Goal: Share content: Share content

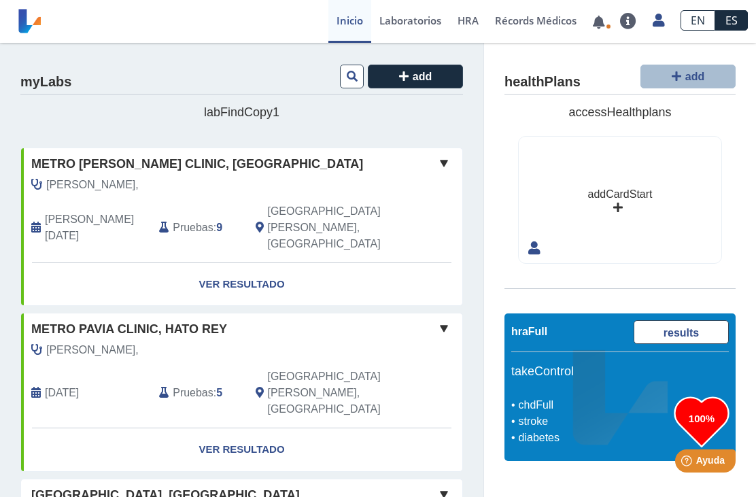
click at [602, 24] on link at bounding box center [599, 22] width 28 height 10
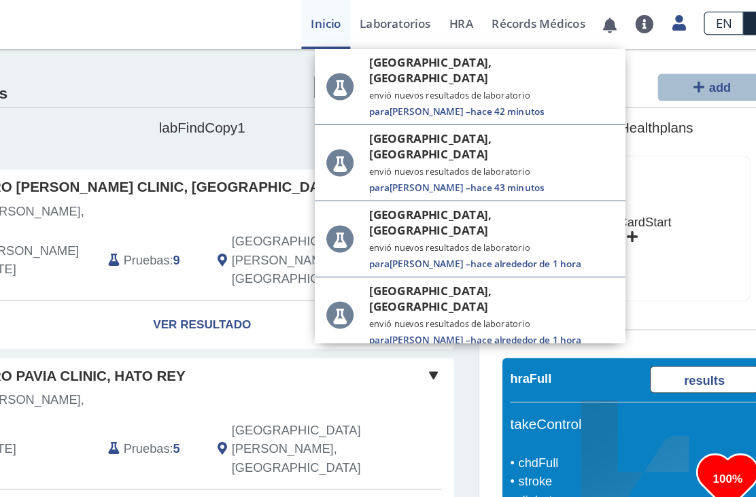
click at [476, 92] on span "hace 42 minutos" at bounding box center [508, 98] width 65 height 12
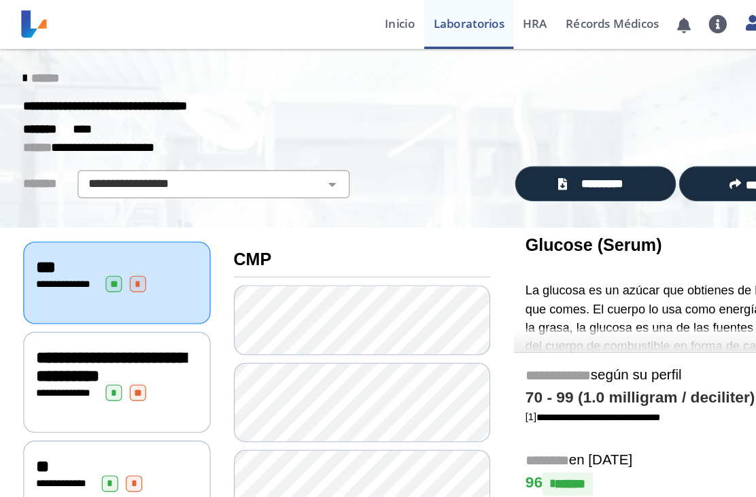
click at [537, 28] on link "Récords Médicos" at bounding box center [536, 21] width 98 height 43
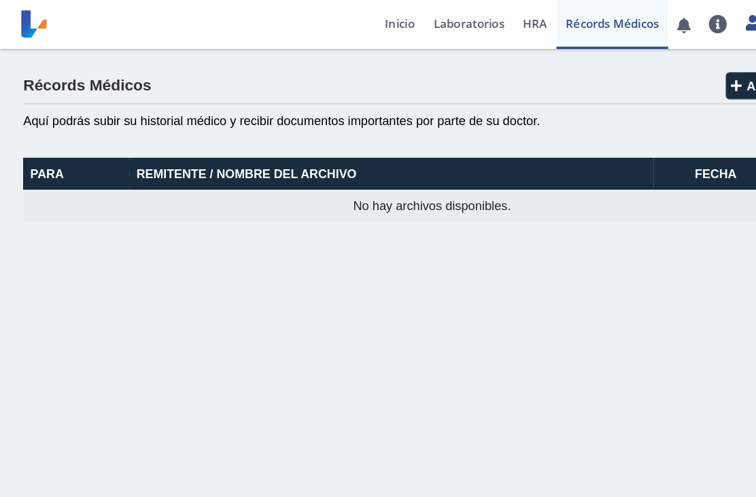
click at [47, 145] on th "Para" at bounding box center [66, 152] width 93 height 28
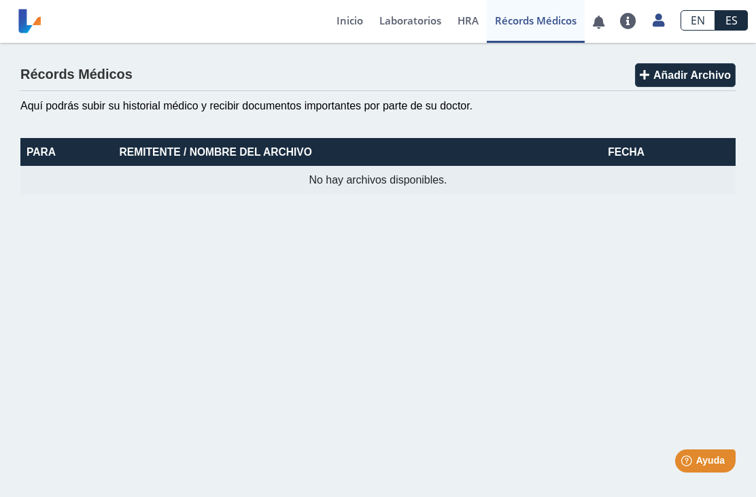
click at [602, 20] on link at bounding box center [599, 22] width 28 height 10
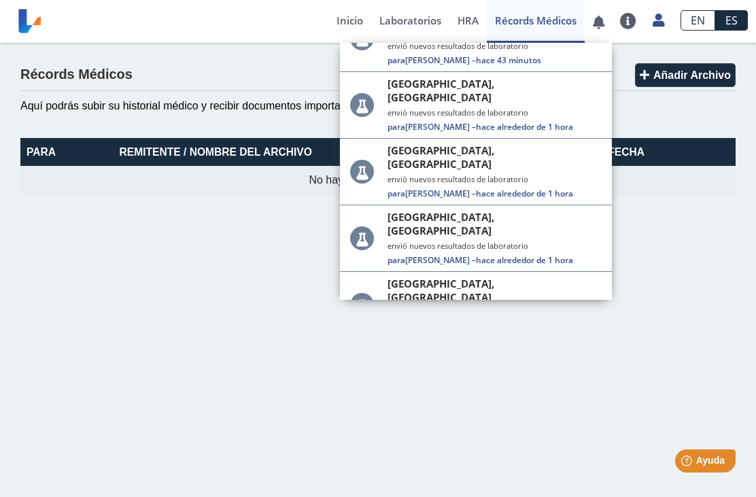
scroll to position [103, 0]
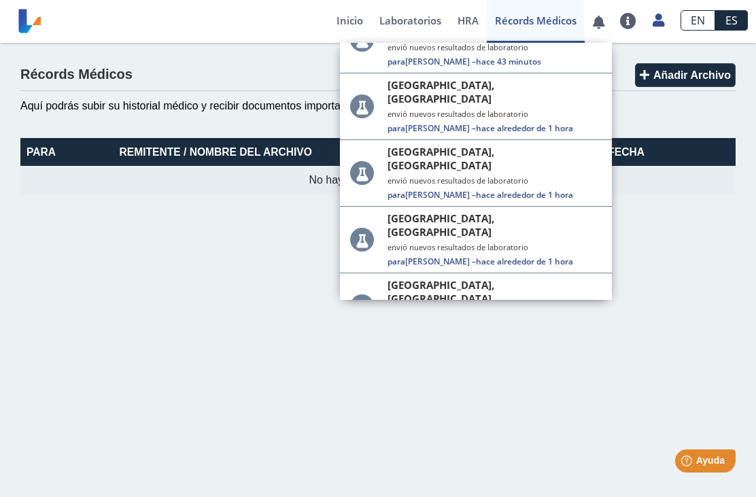
click at [580, 309] on small "envió nuevos resultados de laboratorio" at bounding box center [495, 314] width 214 height 10
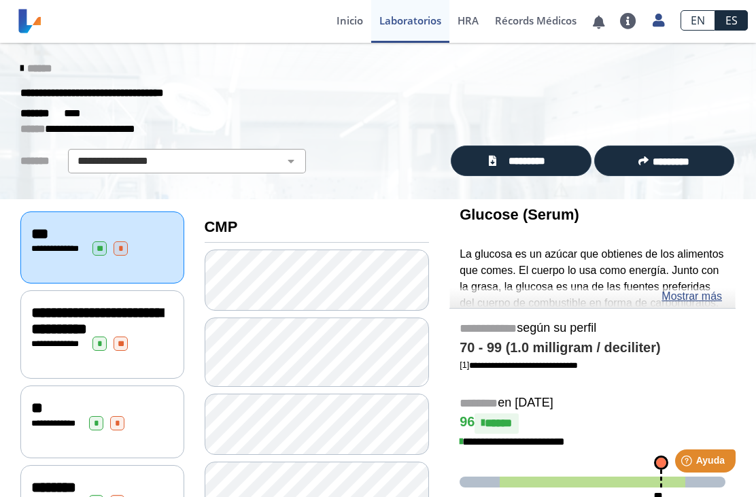
click at [678, 161] on span "*********" at bounding box center [671, 161] width 37 height 10
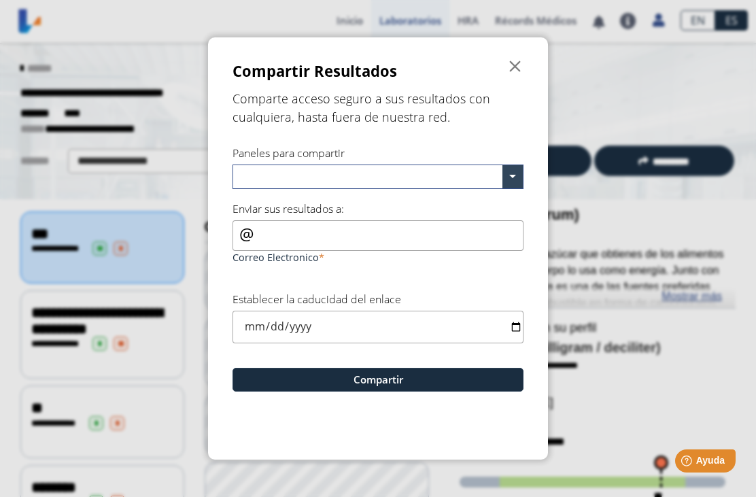
click at [522, 184] on span at bounding box center [513, 176] width 20 height 23
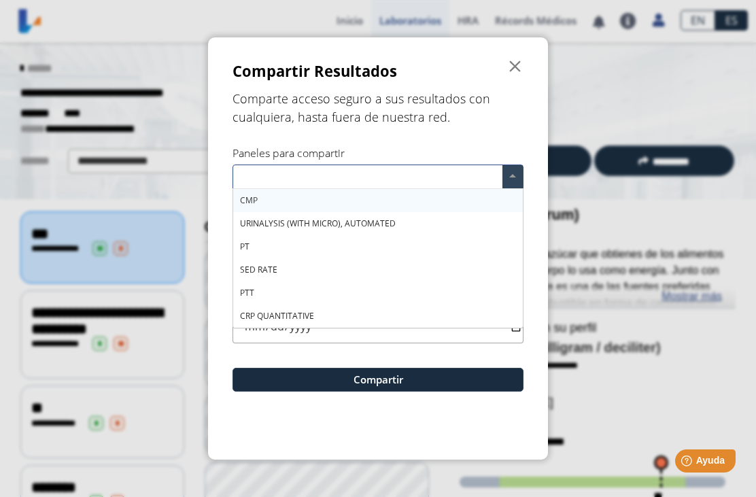
click at [450, 210] on div "CMP" at bounding box center [378, 200] width 290 height 23
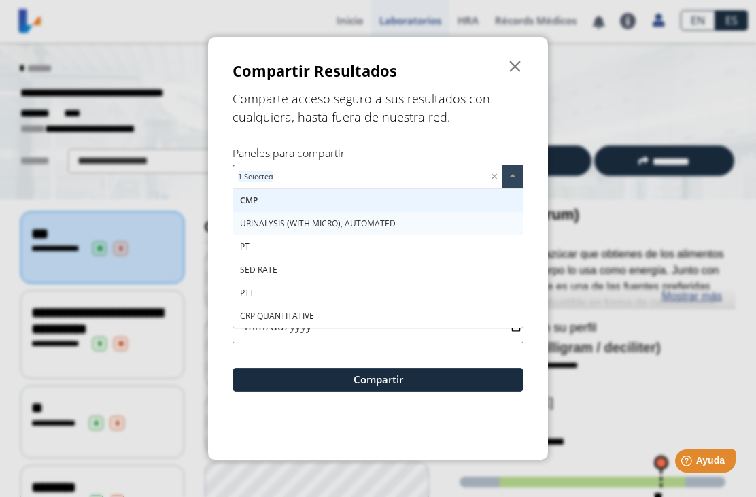
click at [455, 235] on div "URINALYSIS (WITH MICRO), AUTOMATED" at bounding box center [378, 223] width 290 height 23
click at [465, 255] on div "PT" at bounding box center [378, 246] width 290 height 23
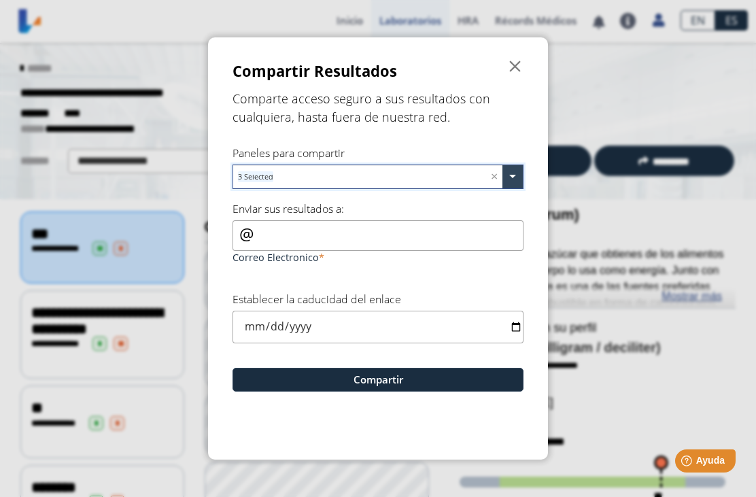
click at [521, 181] on span at bounding box center [513, 176] width 20 height 23
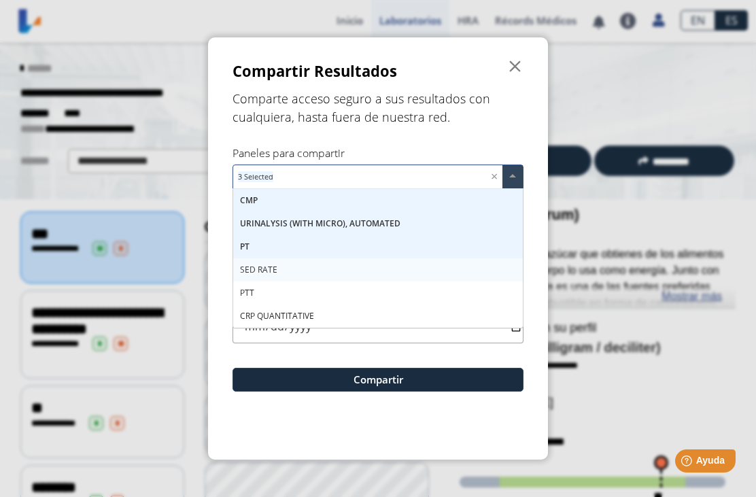
click at [473, 275] on div "SED RATE" at bounding box center [378, 269] width 290 height 23
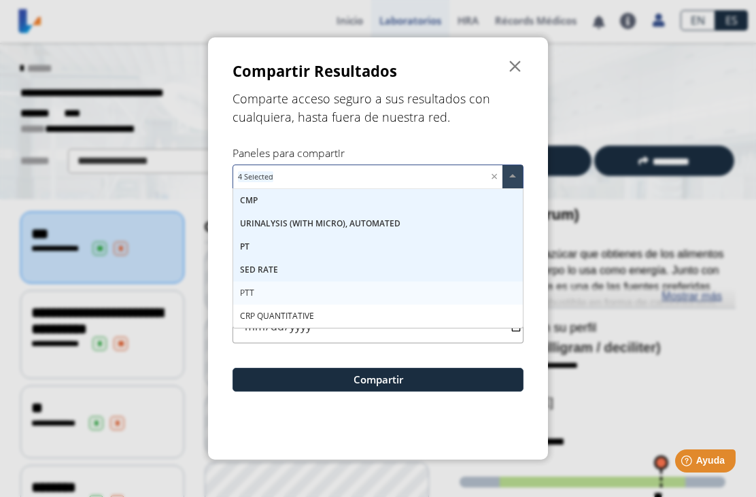
click at [472, 299] on div "PTT" at bounding box center [378, 293] width 290 height 23
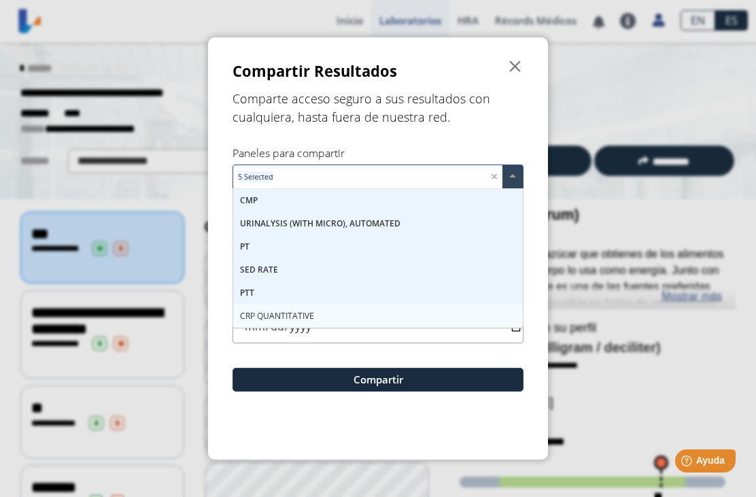
click at [475, 318] on div "CRP QUANTITATIVE" at bounding box center [378, 316] width 290 height 23
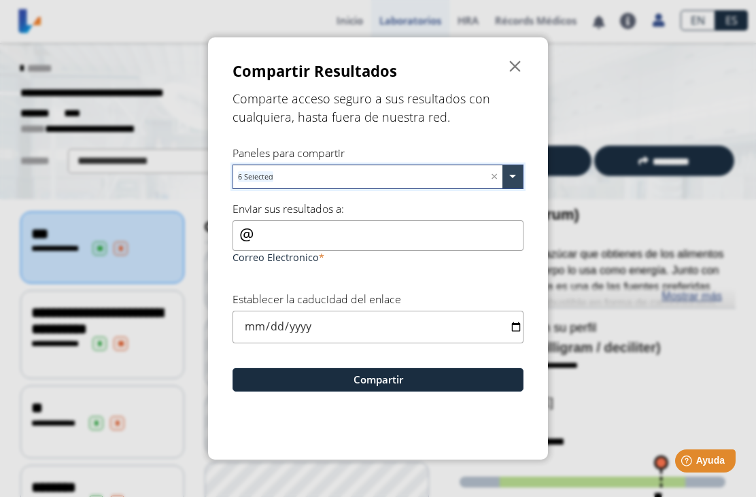
click at [471, 382] on button "Compartir" at bounding box center [378, 380] width 291 height 24
click at [496, 238] on input "Correo Electronico" at bounding box center [378, 235] width 291 height 31
type input "l"
paste input "mdjmora579@gmail.com"
click at [239, 240] on input "mdjmora579@gmail.com" at bounding box center [378, 235] width 291 height 31
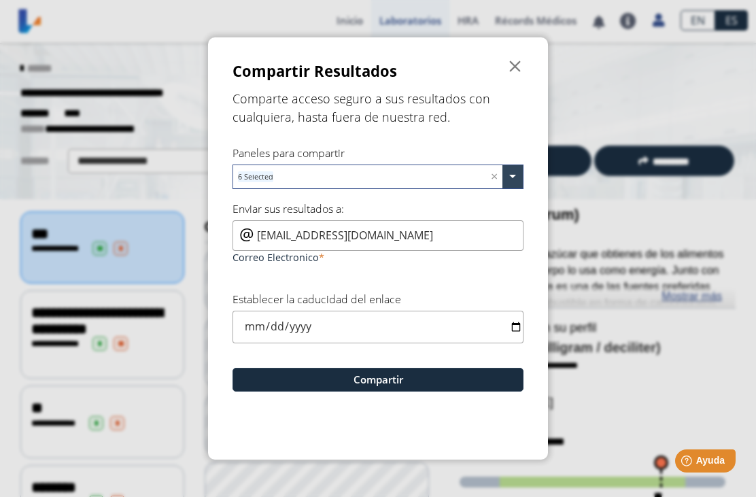
click at [237, 243] on input "mdjmora579@gmail.com" at bounding box center [378, 235] width 291 height 31
type input "mdjmora579@gmail.com"
click at [248, 244] on div "mdjmora579@gmail.com Correo Electronico" at bounding box center [378, 243] width 291 height 47
click at [430, 248] on input "mdjmora579@gmail.com" at bounding box center [378, 235] width 291 height 31
click at [722, 212] on ngb-modal-window "Compartir Resultados  Comparte acceso seguro a sus resultados con cualquiera, …" at bounding box center [378, 248] width 756 height 497
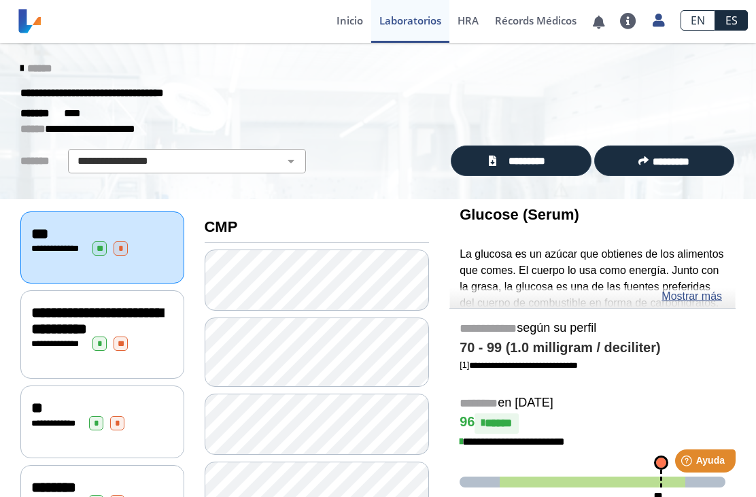
click at [664, 18] on icon at bounding box center [659, 20] width 12 height 10
click at [715, 81] on div "**********" at bounding box center [378, 93] width 736 height 24
click at [690, 161] on span "*********" at bounding box center [671, 161] width 37 height 10
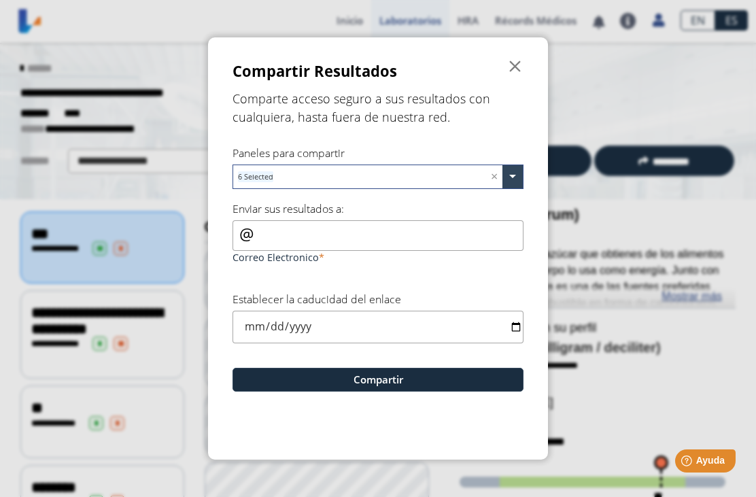
click at [228, 244] on form "Compartir Resultados  Comparte acceso seguro a sus resultados con cualquiera, …" at bounding box center [378, 248] width 340 height 422
click at [238, 239] on input "Correo Electronico" at bounding box center [378, 235] width 291 height 31
click at [462, 251] on input "Correo Electronico" at bounding box center [378, 235] width 291 height 31
paste input "mdjmora579@gmail.com"
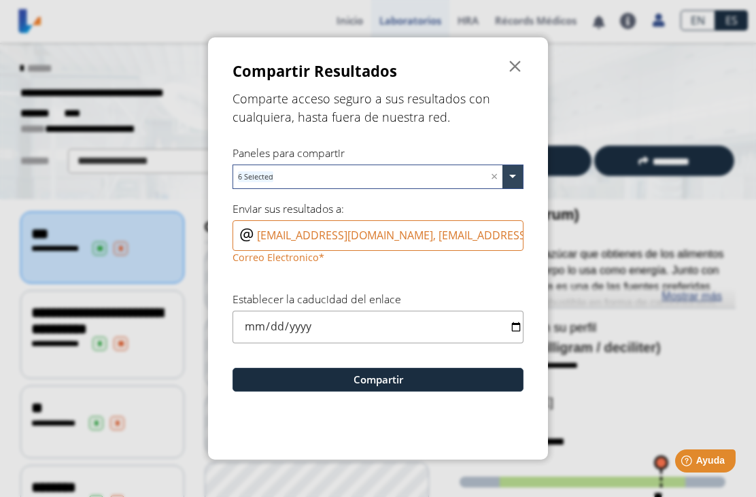
type input "mdjmora579@gmail.com, rullancolonlaura@gmail.com"
click at [481, 382] on button "Compartir" at bounding box center [378, 380] width 291 height 24
click at [252, 331] on input "date" at bounding box center [378, 327] width 291 height 32
type input "[DATE]"
click at [502, 382] on button "Compartir" at bounding box center [378, 380] width 291 height 24
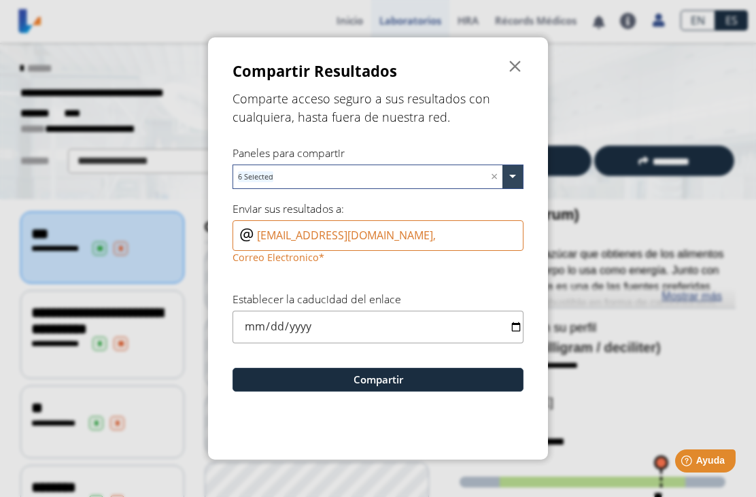
click at [446, 243] on input "mdjmora579@gmail.com," at bounding box center [378, 235] width 291 height 31
type input "mdjmora579@gmail.com"
click at [467, 387] on button "Compartir" at bounding box center [378, 380] width 291 height 24
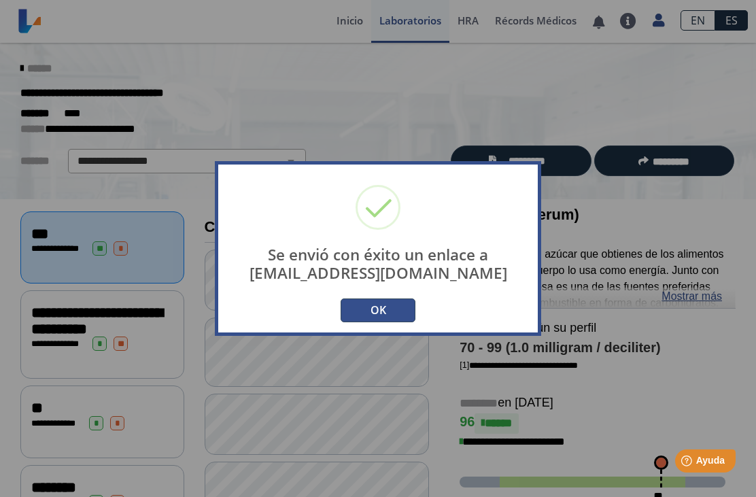
click at [409, 315] on button "OK" at bounding box center [378, 311] width 75 height 24
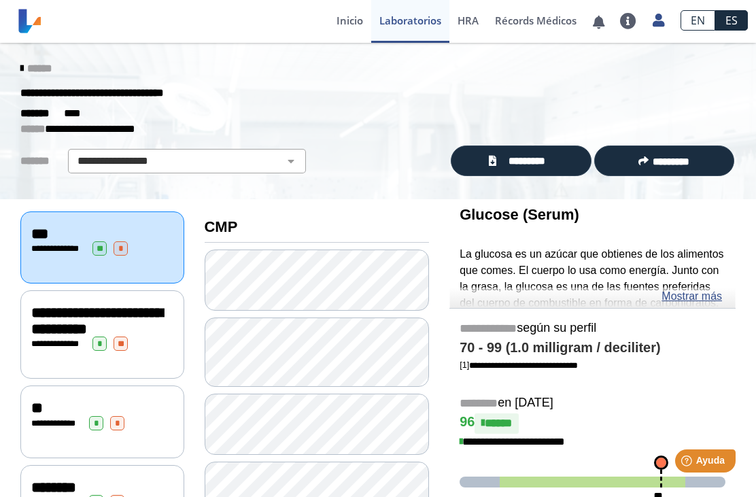
click at [688, 167] on button "*********" at bounding box center [664, 161] width 140 height 31
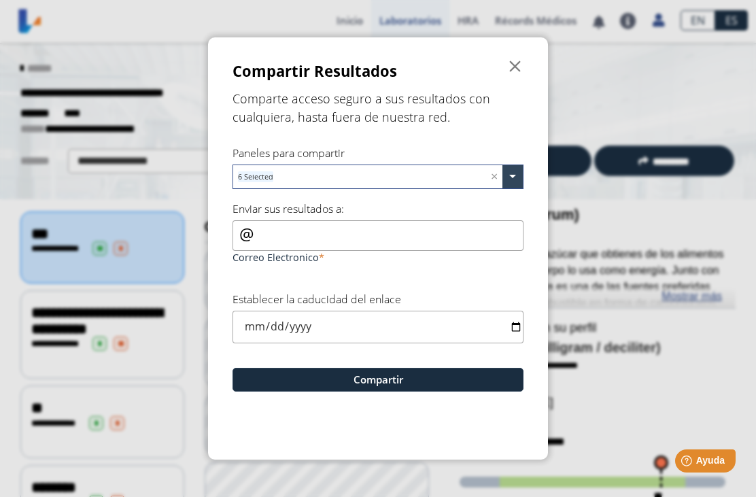
click at [460, 236] on input "Correo Electronico" at bounding box center [378, 235] width 291 height 31
click at [454, 239] on input "Correo Electronico" at bounding box center [378, 235] width 291 height 31
paste input "[EMAIL_ADDRESS][DOMAIN_NAME]"
type input "[EMAIL_ADDRESS][DOMAIN_NAME]"
click at [472, 329] on input "date" at bounding box center [378, 327] width 291 height 32
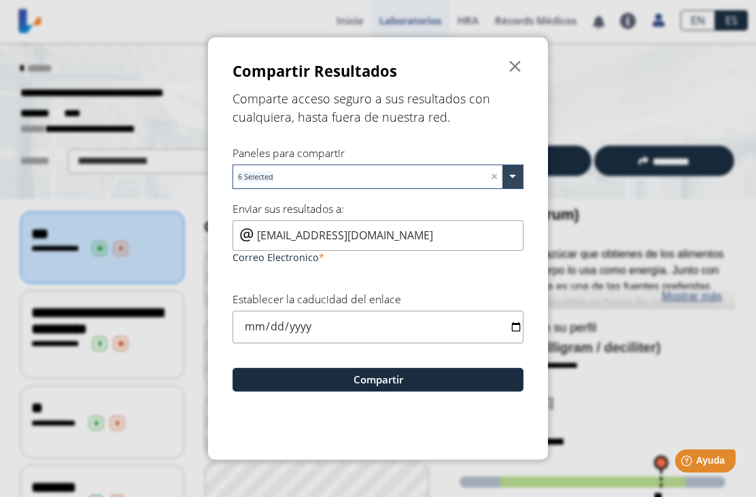
type input "[DATE]"
click at [487, 385] on button "Compartir" at bounding box center [378, 380] width 291 height 24
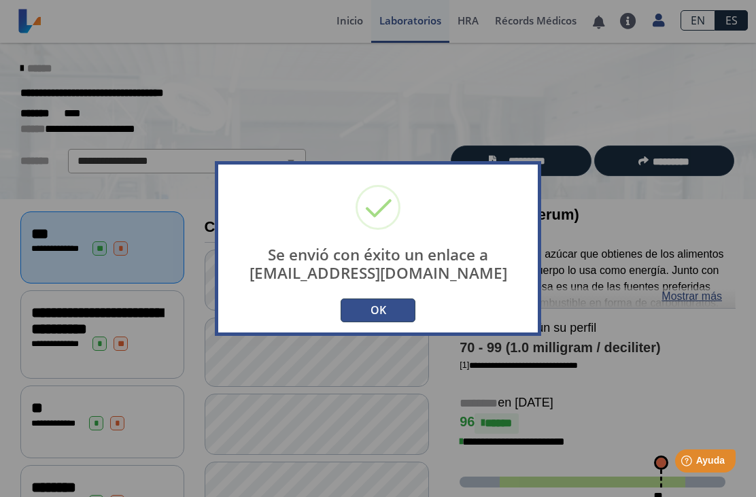
click at [396, 315] on button "OK" at bounding box center [378, 311] width 75 height 24
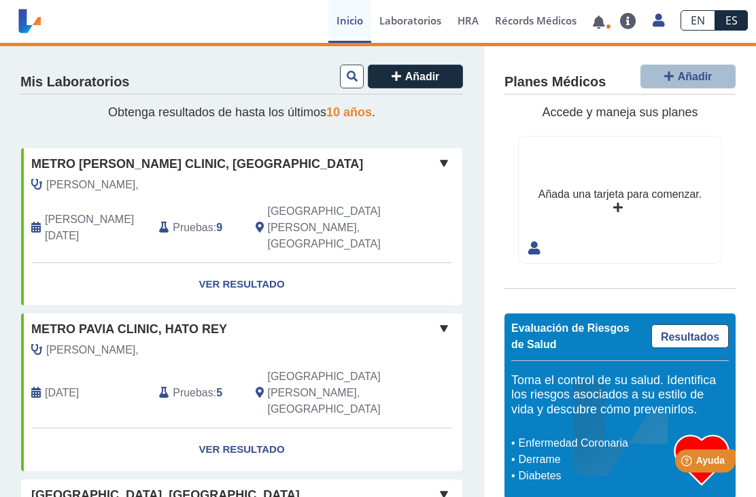
click at [75, 172] on div "Metro [PERSON_NAME] Clinic, Hato [PERSON_NAME] [PERSON_NAME][DATE] Pruebas : 9 …" at bounding box center [241, 205] width 441 height 114
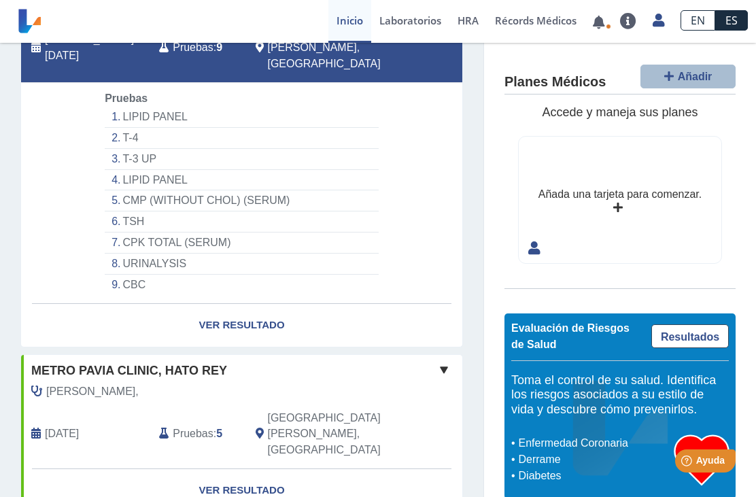
scroll to position [180, 0]
click at [224, 305] on link "Ver Resultado" at bounding box center [241, 326] width 441 height 43
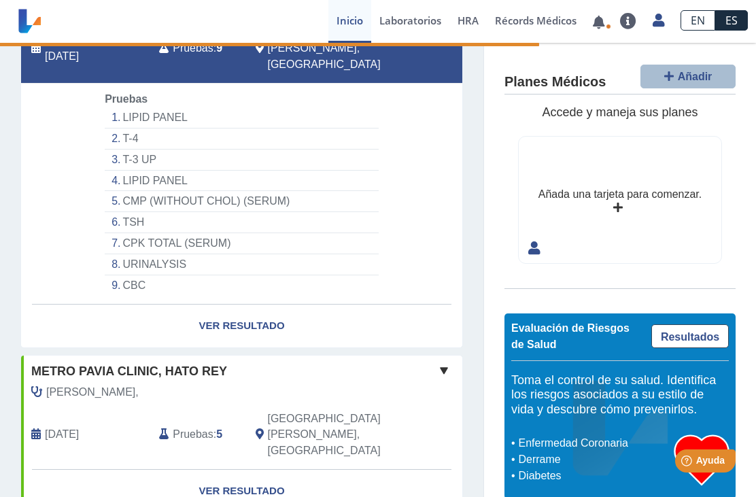
click at [225, 305] on link "Ver Resultado" at bounding box center [241, 326] width 441 height 43
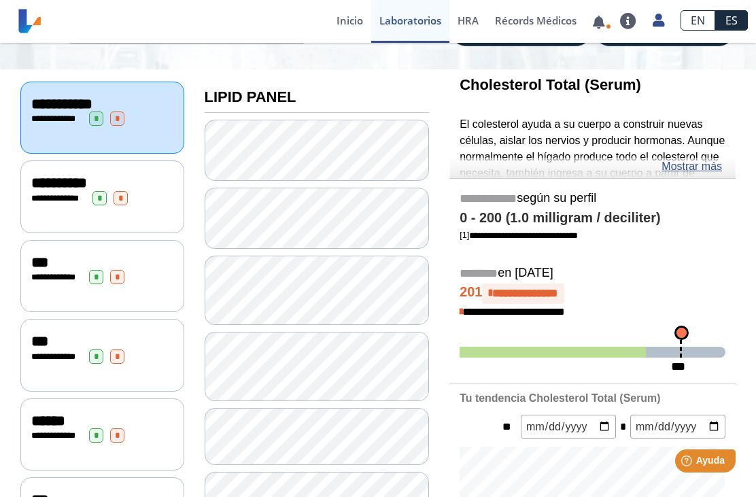
scroll to position [128, 0]
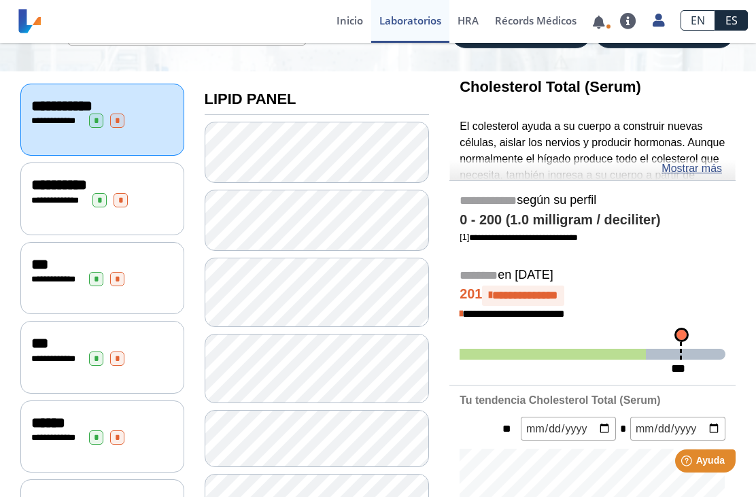
click at [605, 24] on link at bounding box center [599, 22] width 28 height 10
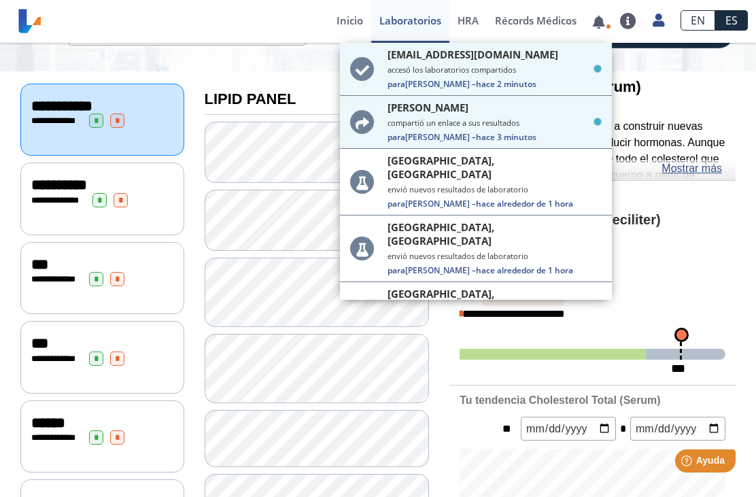
click at [513, 75] on small "accesó los laboratorios compartidos" at bounding box center [495, 70] width 214 height 10
click at [701, 97] on div "Cholesterol Total (Serum) El colesterol ayuda a su cuerpo a construir nuevas cé…" at bounding box center [593, 125] width 286 height 109
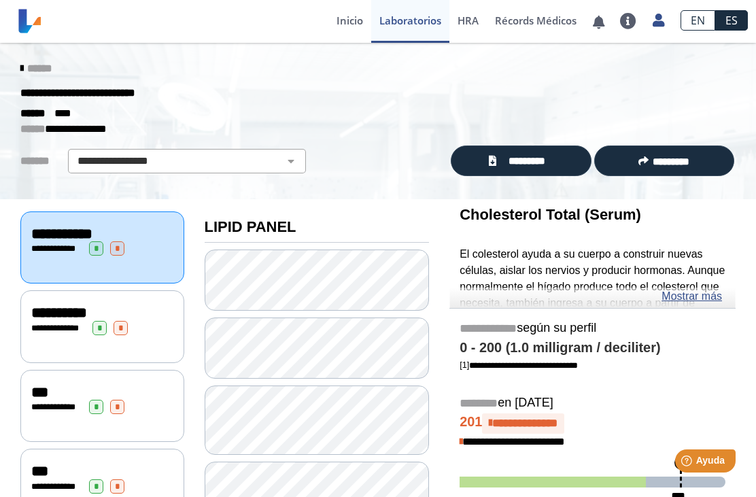
scroll to position [0, 0]
click at [674, 159] on span "*********" at bounding box center [671, 161] width 37 height 10
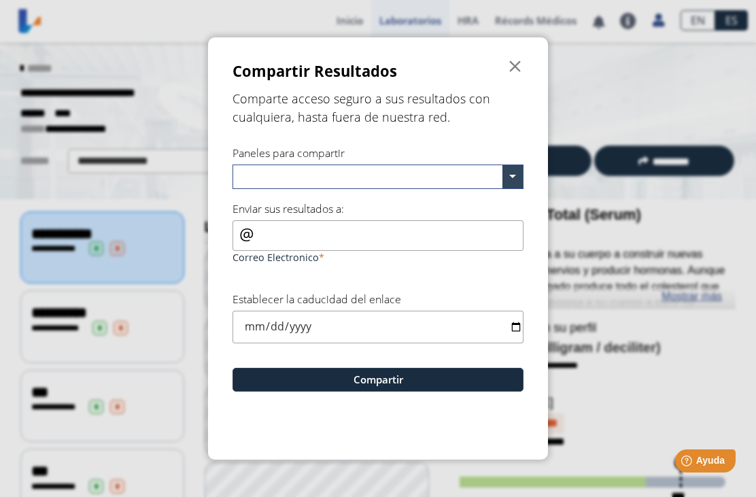
click at [481, 176] on input "text" at bounding box center [370, 179] width 265 height 20
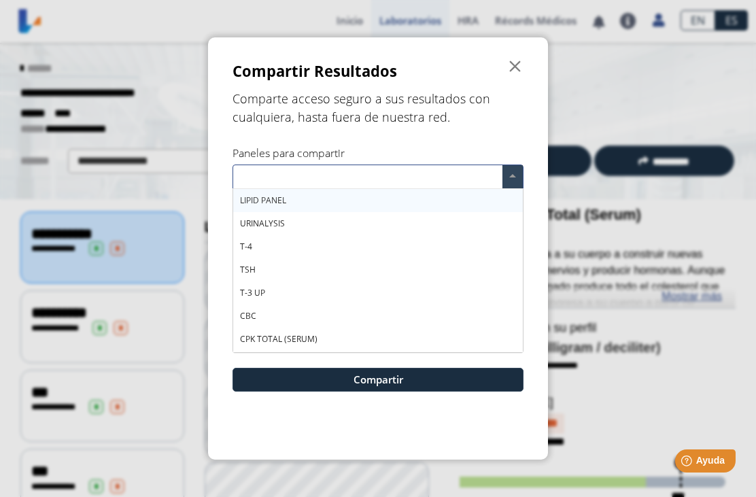
click at [288, 206] on div "LIPID PANEL" at bounding box center [378, 200] width 290 height 23
click at [274, 235] on div "URINALYSIS" at bounding box center [378, 223] width 290 height 23
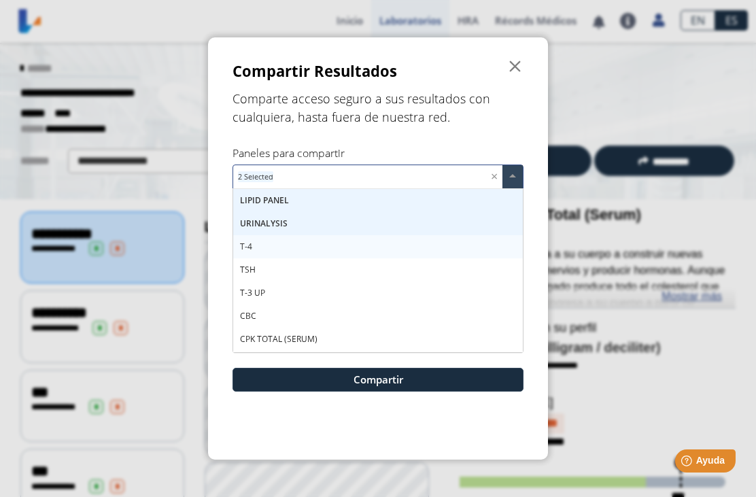
click at [273, 258] on div "T-4" at bounding box center [378, 246] width 290 height 23
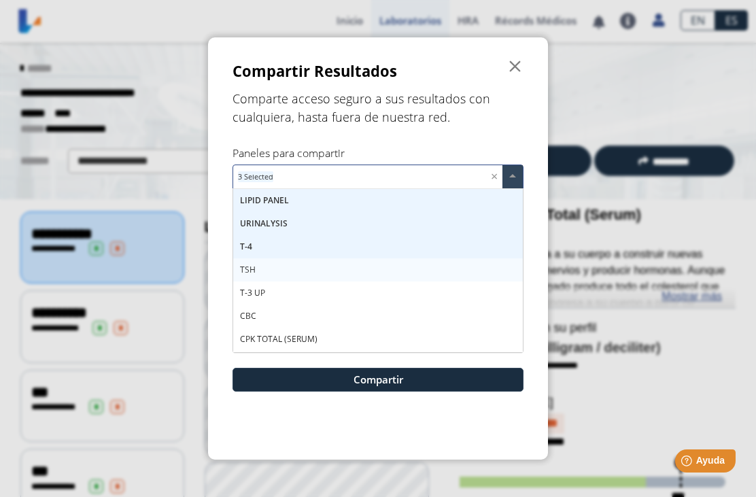
click at [269, 276] on div "TSH" at bounding box center [378, 269] width 290 height 23
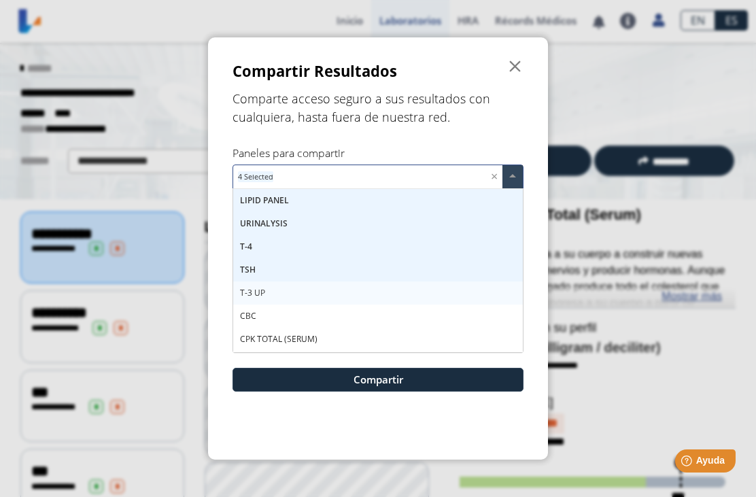
click at [269, 300] on div "T-3 UP" at bounding box center [378, 293] width 290 height 23
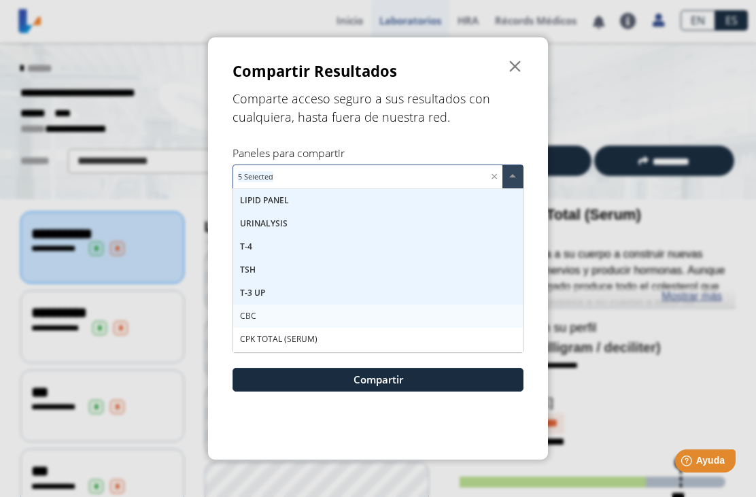
click at [262, 325] on div "CBC" at bounding box center [378, 316] width 290 height 23
click at [273, 345] on span "CPK TOTAL (SERUM)" at bounding box center [279, 339] width 78 height 12
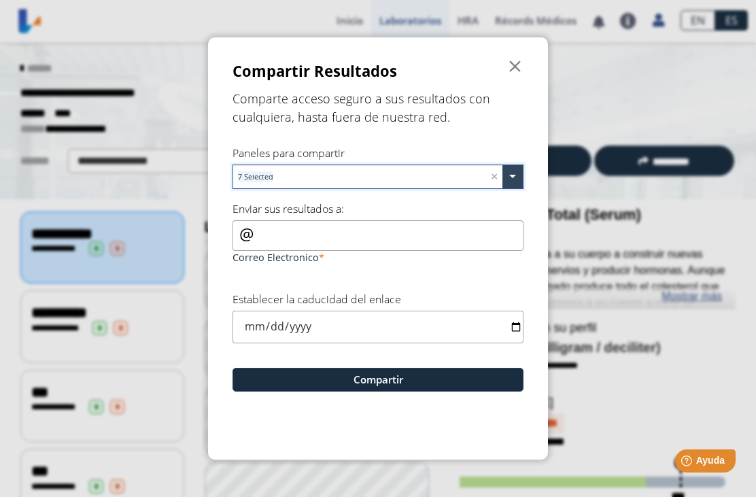
click at [439, 381] on button "Compartir" at bounding box center [378, 380] width 291 height 24
click at [370, 241] on input "Correo Electronico" at bounding box center [378, 235] width 291 height 31
click at [300, 248] on input "Correo Electronico" at bounding box center [378, 235] width 291 height 31
paste input "[EMAIL_ADDRESS][DOMAIN_NAME]"
type input "[EMAIL_ADDRESS][DOMAIN_NAME]"
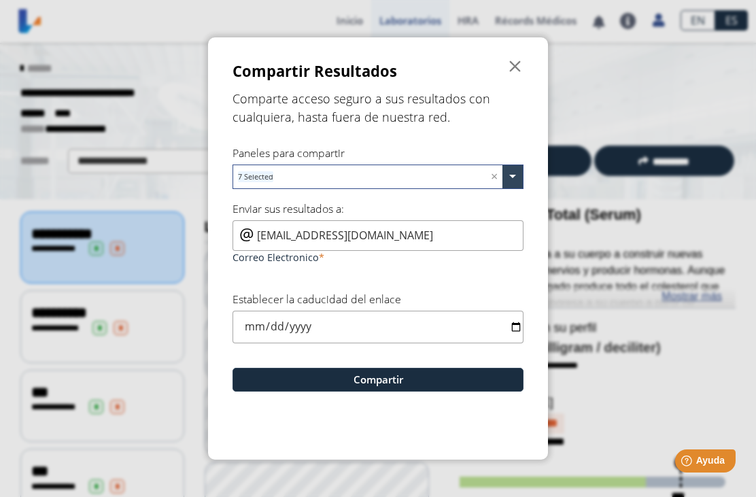
click at [482, 337] on input "date" at bounding box center [378, 327] width 291 height 32
type input "[DATE]"
click at [512, 382] on button "Compartir" at bounding box center [378, 380] width 291 height 24
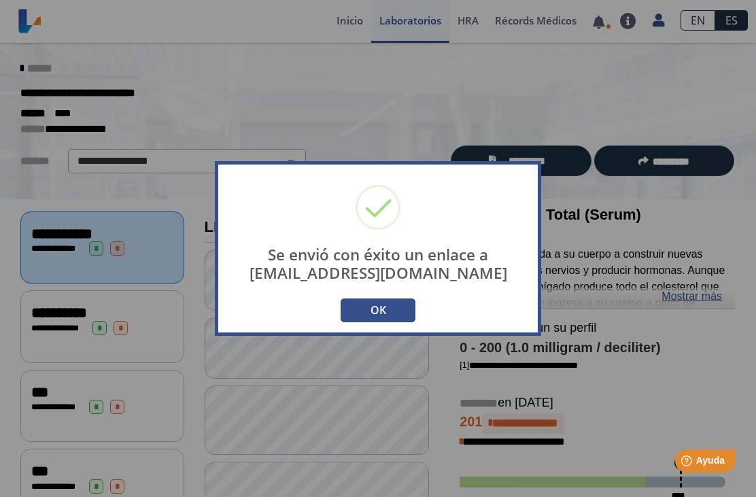
click at [403, 307] on button "OK" at bounding box center [378, 311] width 75 height 24
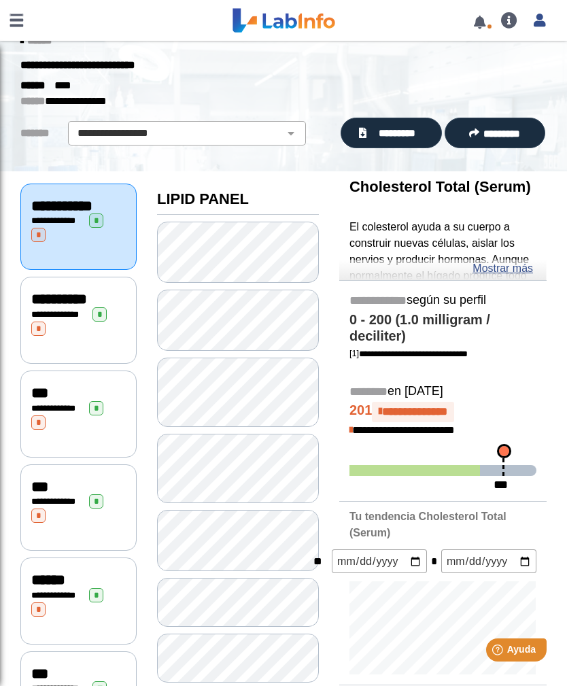
scroll to position [23, 0]
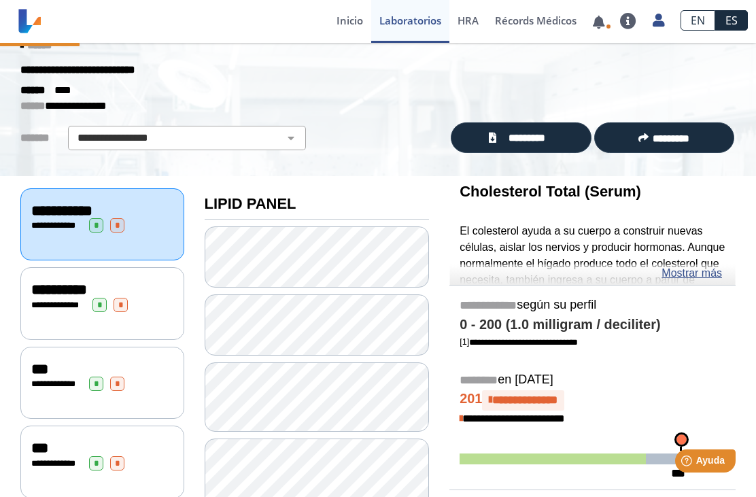
click at [60, 301] on span "**********" at bounding box center [59, 305] width 37 height 9
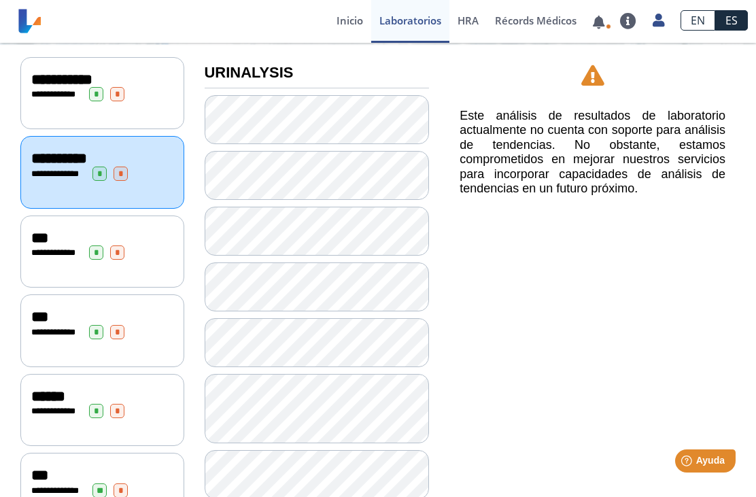
scroll to position [157, 0]
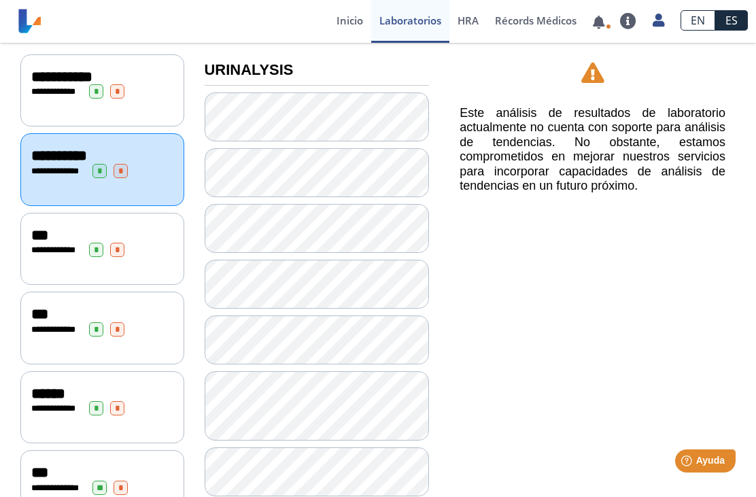
click at [72, 246] on span "**********" at bounding box center [56, 250] width 37 height 9
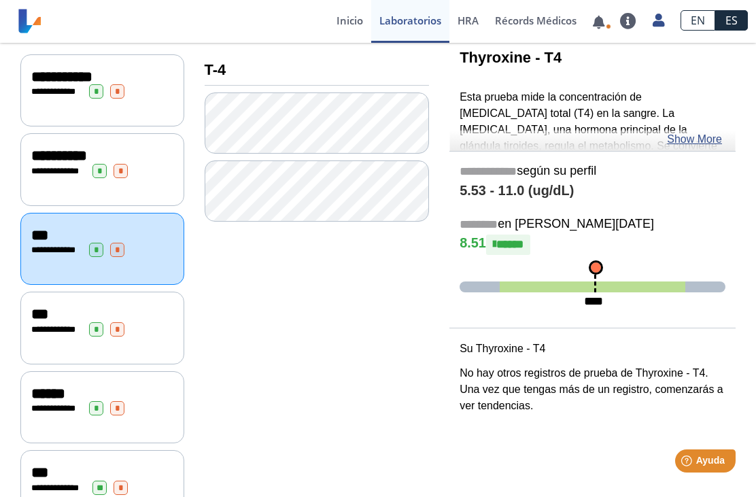
click at [60, 329] on div "**********" at bounding box center [102, 328] width 164 height 73
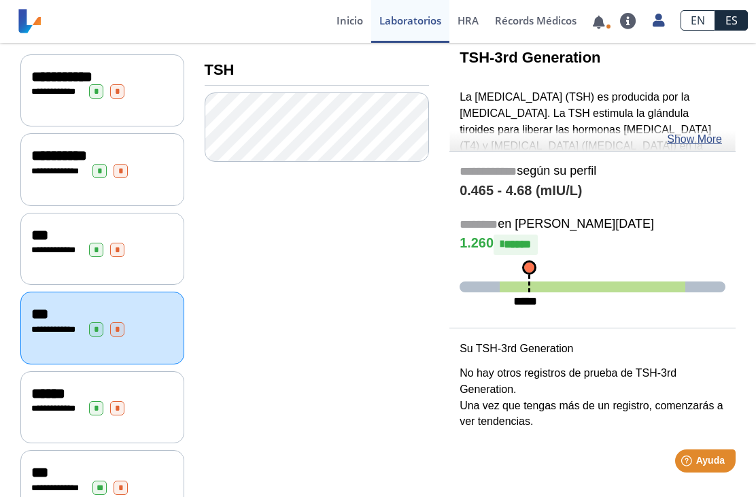
click at [699, 141] on link "Show More" at bounding box center [694, 139] width 55 height 16
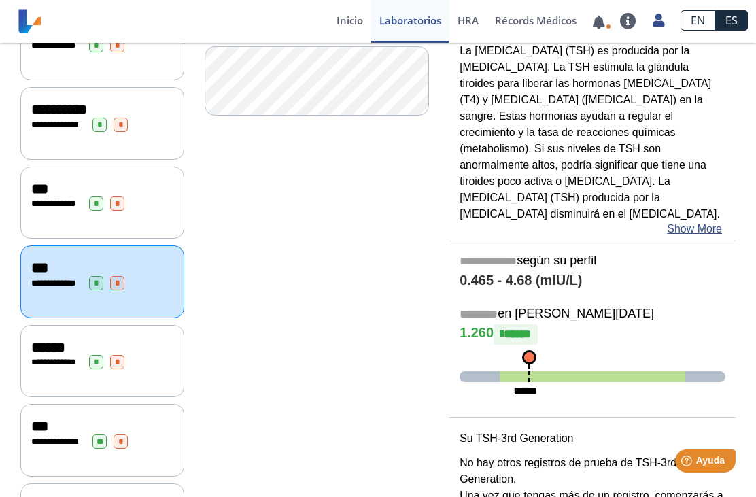
scroll to position [205, 0]
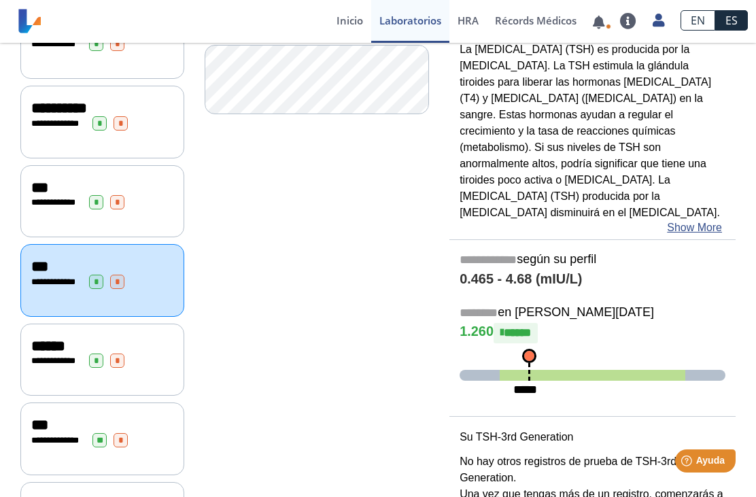
click at [70, 359] on div "**********" at bounding box center [102, 360] width 164 height 73
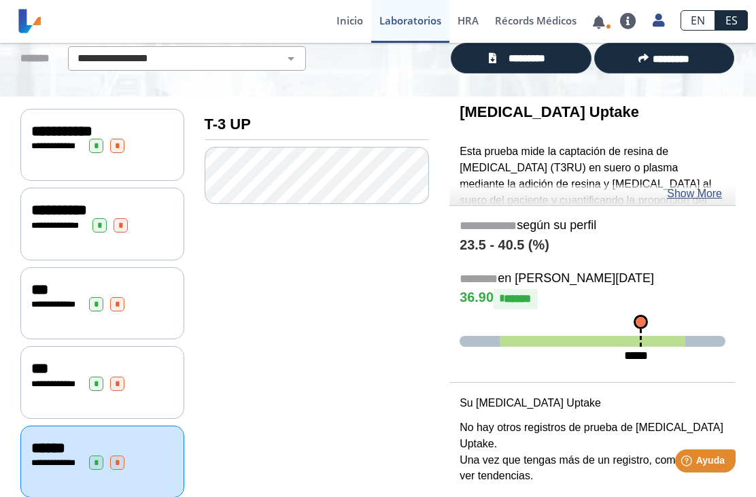
scroll to position [102, 0]
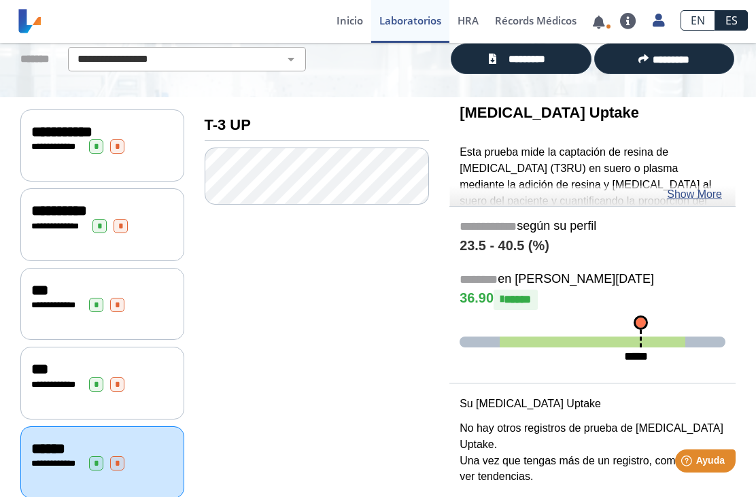
click at [711, 192] on link "Show More" at bounding box center [694, 194] width 55 height 16
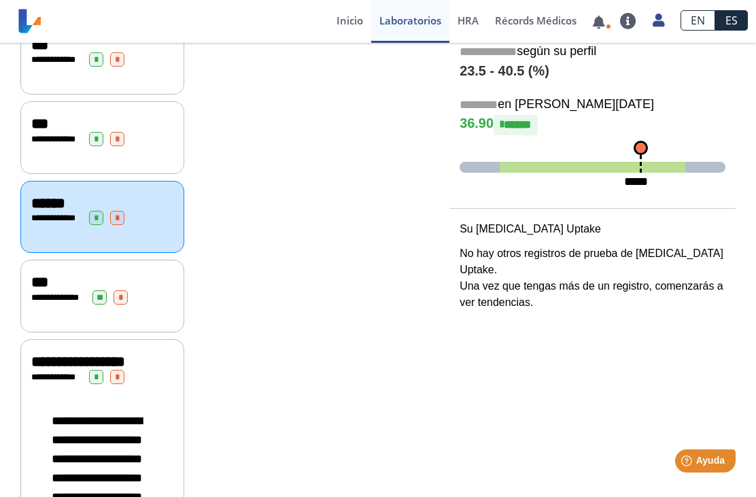
scroll to position [380, 0]
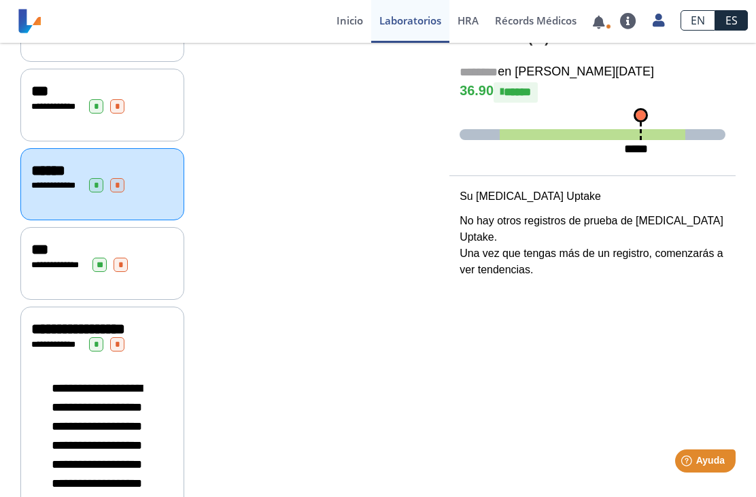
click at [57, 261] on span "**********" at bounding box center [59, 265] width 37 height 9
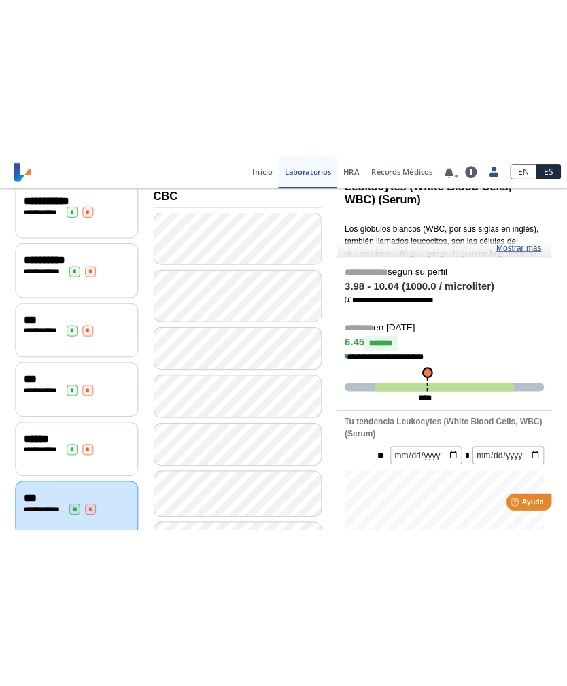
scroll to position [173, 0]
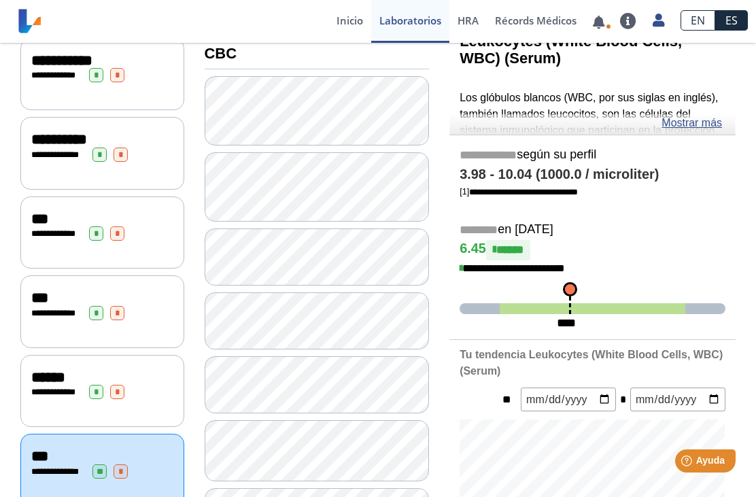
click at [705, 129] on link "Mostrar más" at bounding box center [692, 123] width 61 height 16
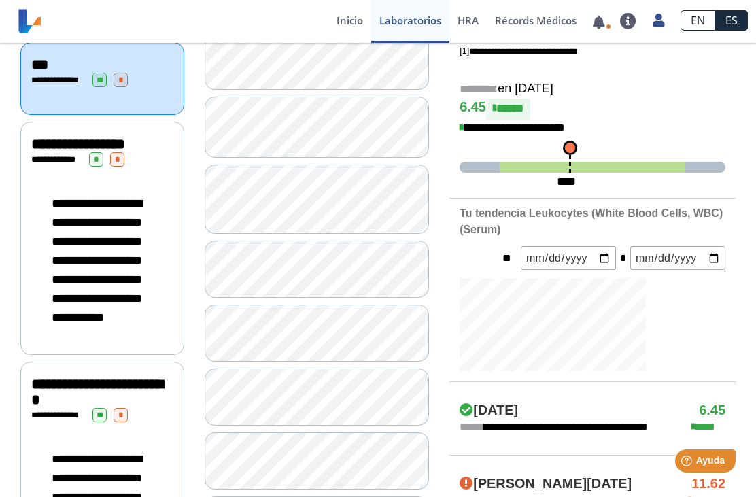
scroll to position [565, 0]
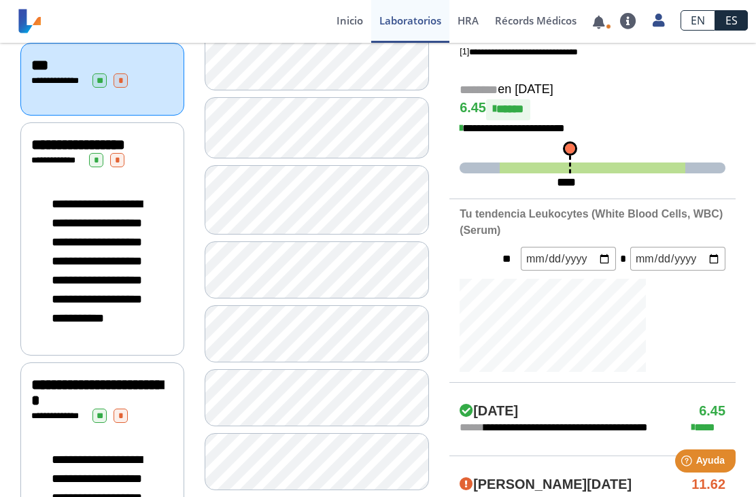
click at [41, 182] on div "**********" at bounding box center [102, 261] width 142 height 161
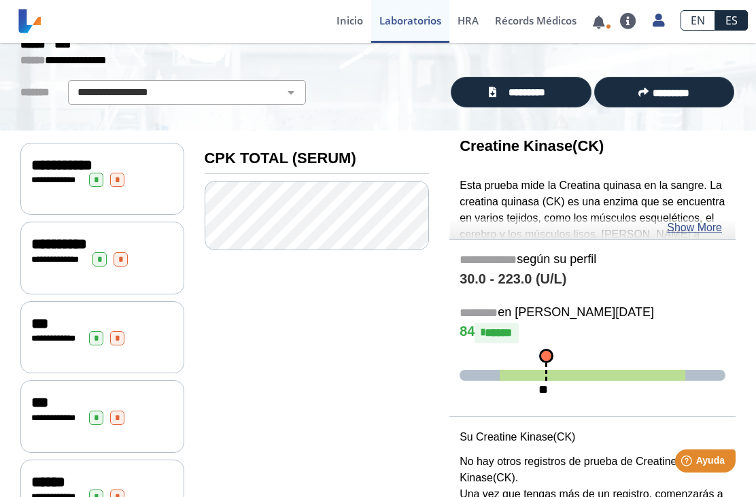
scroll to position [74, 0]
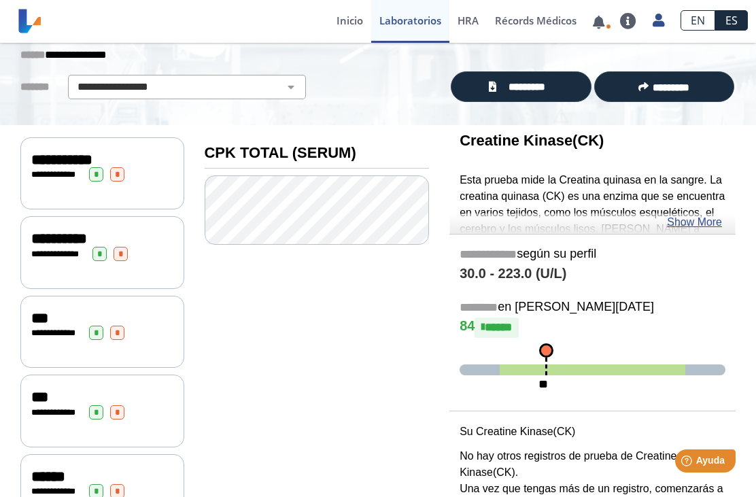
click at [707, 222] on link "Show More" at bounding box center [694, 222] width 55 height 16
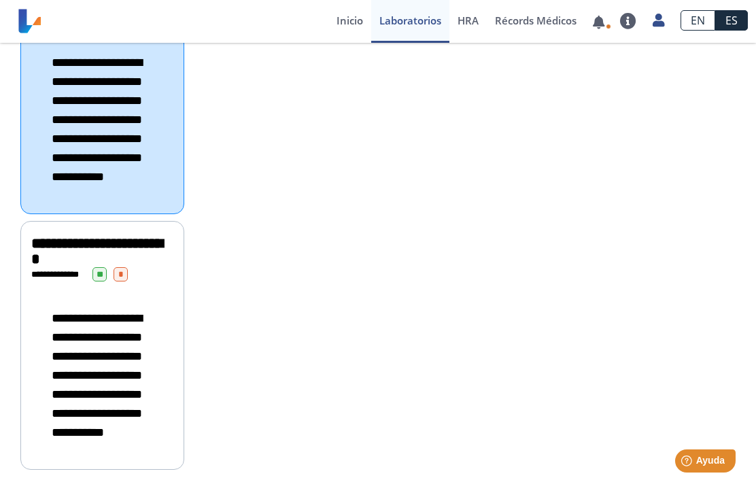
scroll to position [767, 0]
click at [55, 236] on span "**********" at bounding box center [96, 251] width 131 height 31
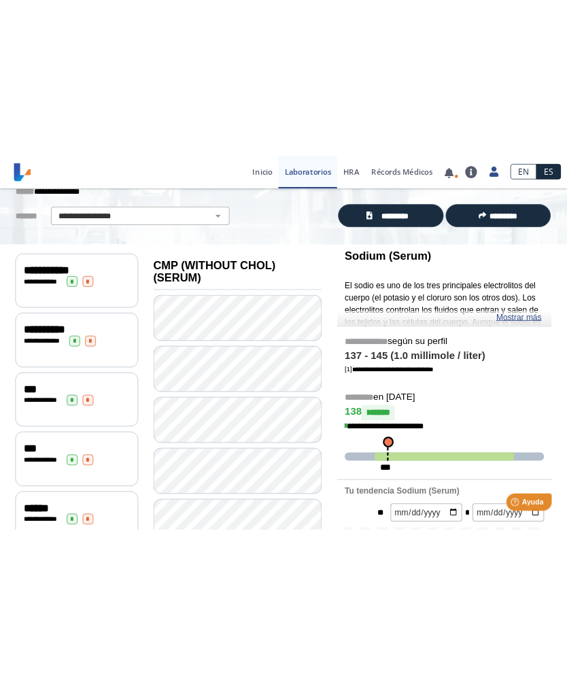
scroll to position [82, 0]
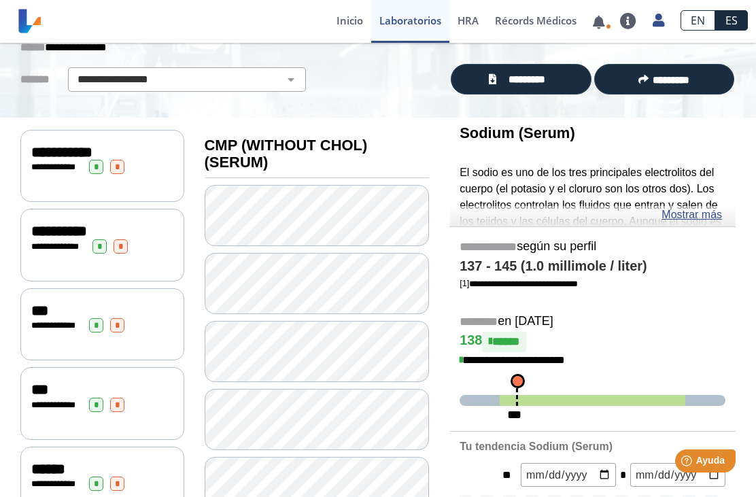
click at [699, 214] on link "Mostrar más" at bounding box center [692, 215] width 61 height 16
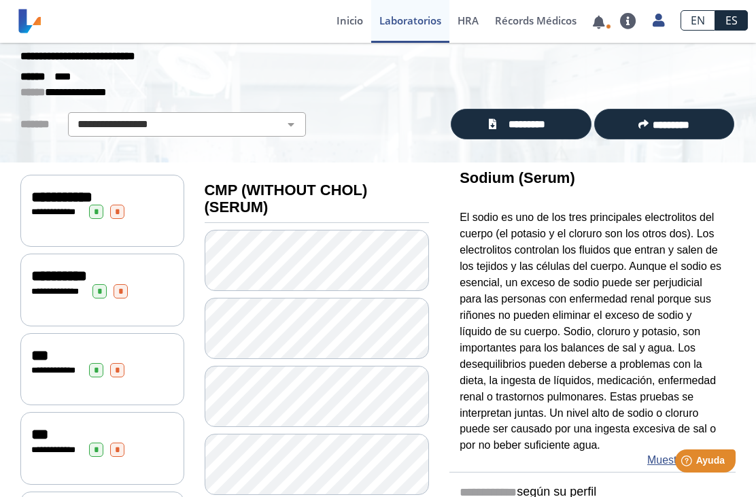
scroll to position [33, 0]
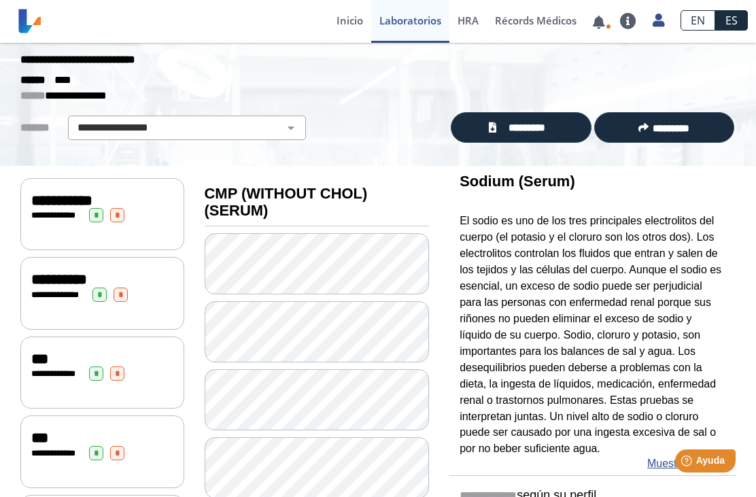
click at [61, 211] on span "**********" at bounding box center [56, 215] width 37 height 9
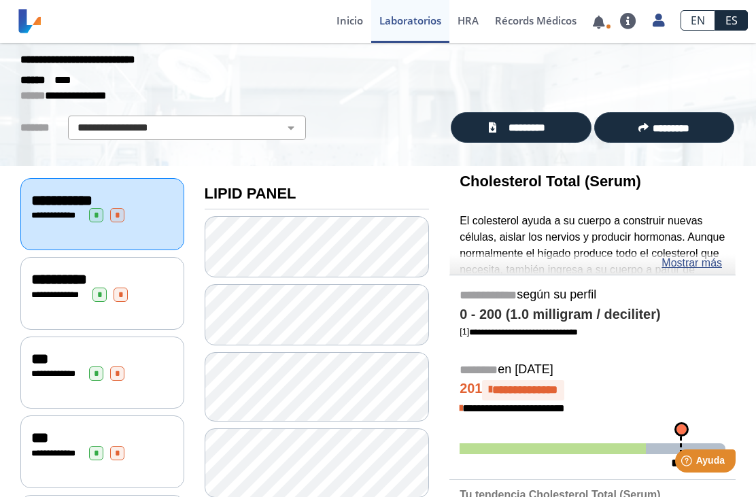
click at [705, 263] on link "Mostrar más" at bounding box center [692, 263] width 61 height 16
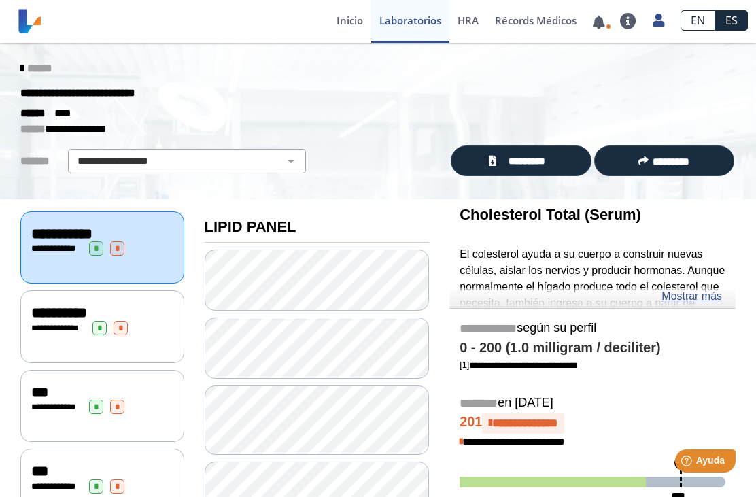
click at [20, 73] on link "******" at bounding box center [35, 68] width 31 height 10
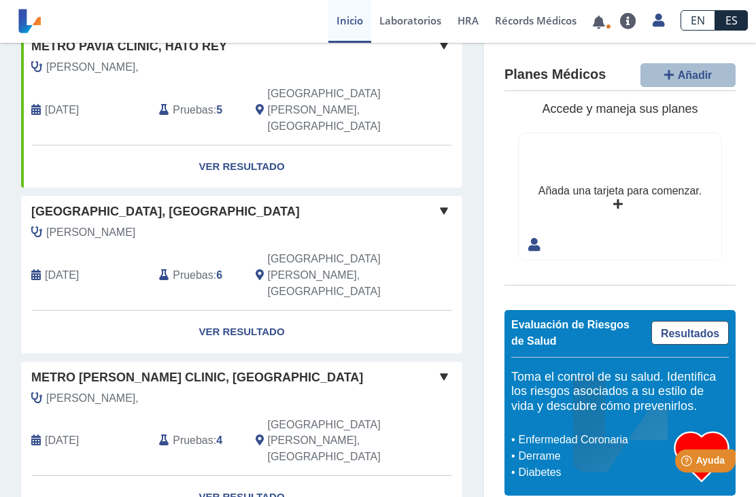
scroll to position [148, 0]
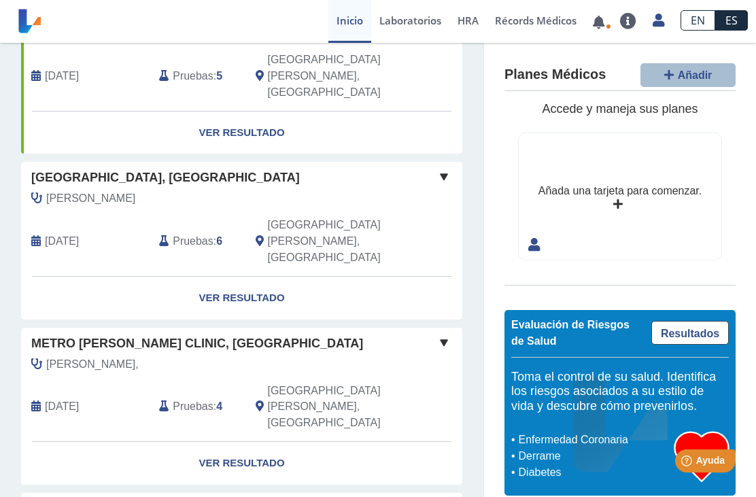
click at [77, 190] on span "[PERSON_NAME]" at bounding box center [90, 198] width 89 height 16
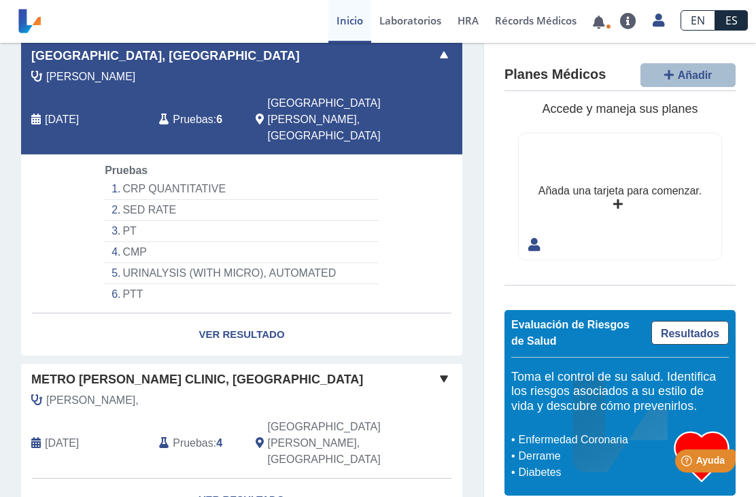
scroll to position [269, 0]
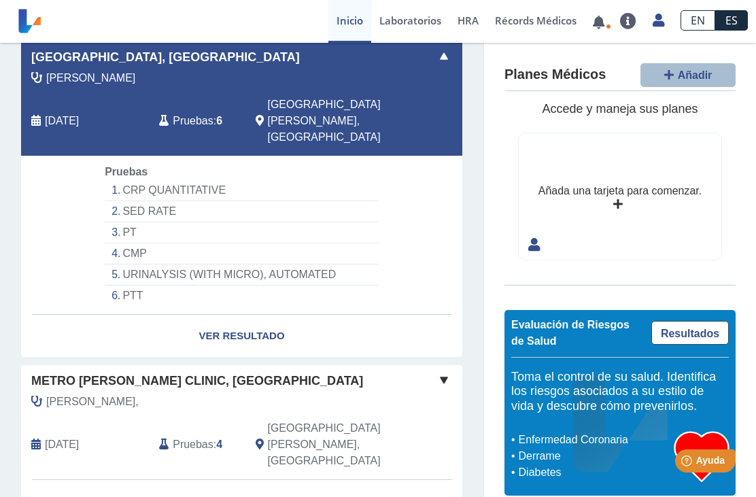
click at [218, 315] on link "Ver Resultado" at bounding box center [241, 336] width 441 height 43
click at [216, 315] on link "Ver Resultado" at bounding box center [241, 336] width 441 height 43
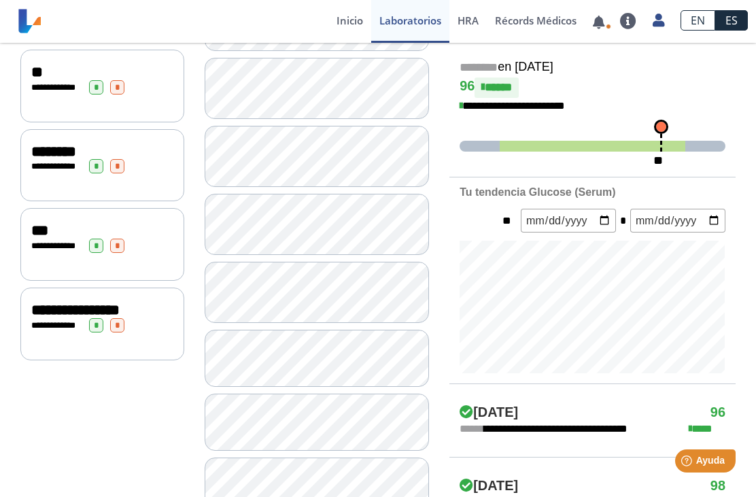
click at [60, 318] on span "**********" at bounding box center [75, 310] width 88 height 15
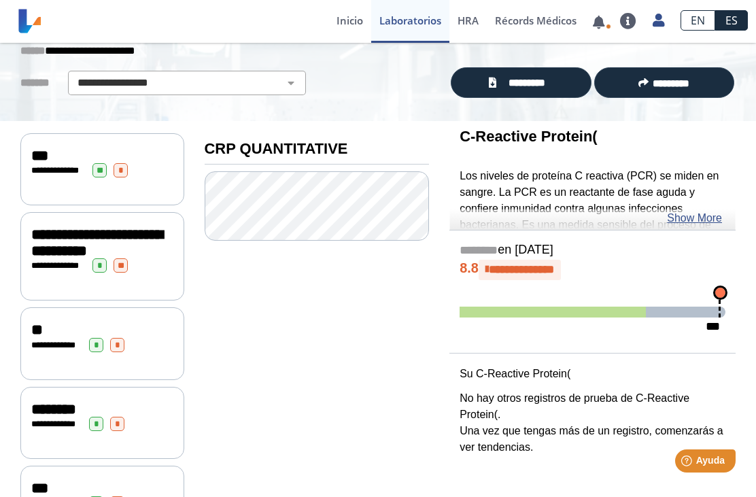
scroll to position [76, 0]
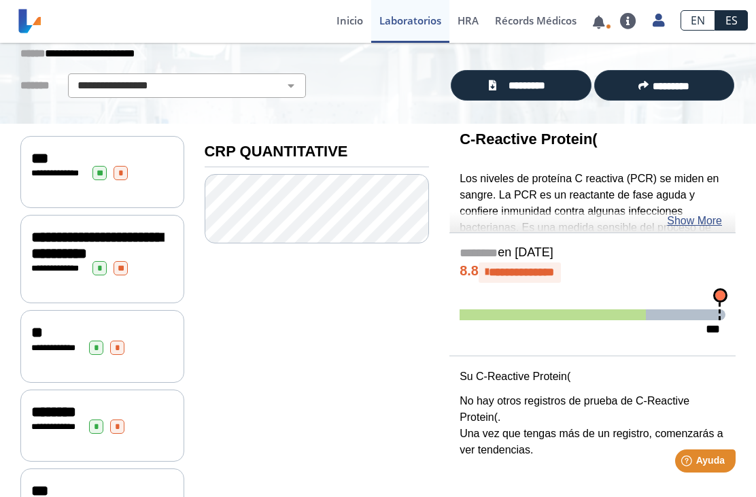
click at [705, 220] on link "Show More" at bounding box center [694, 221] width 55 height 16
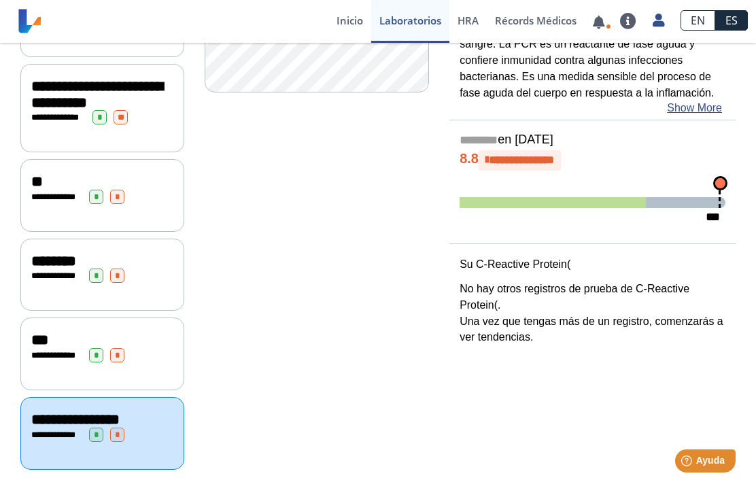
scroll to position [241, 0]
click at [65, 271] on span "**********" at bounding box center [56, 275] width 37 height 9
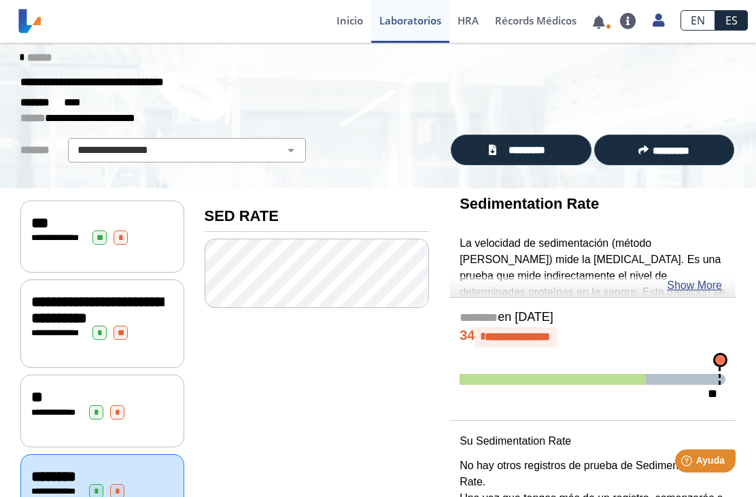
scroll to position [16, 0]
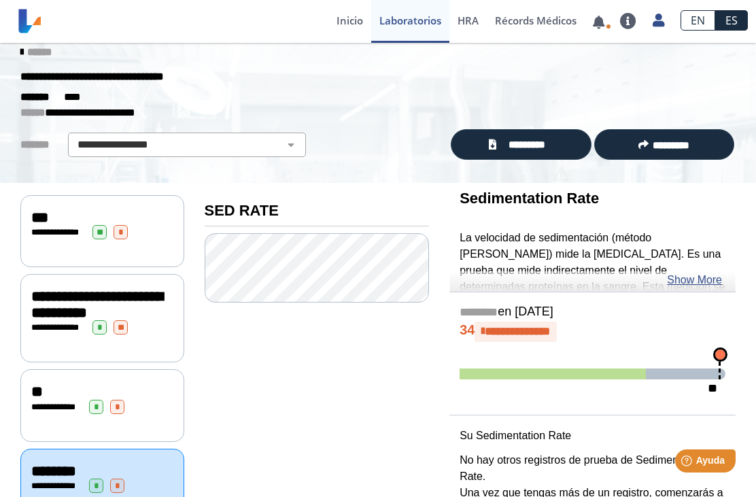
click at [705, 282] on link "Show More" at bounding box center [694, 280] width 55 height 16
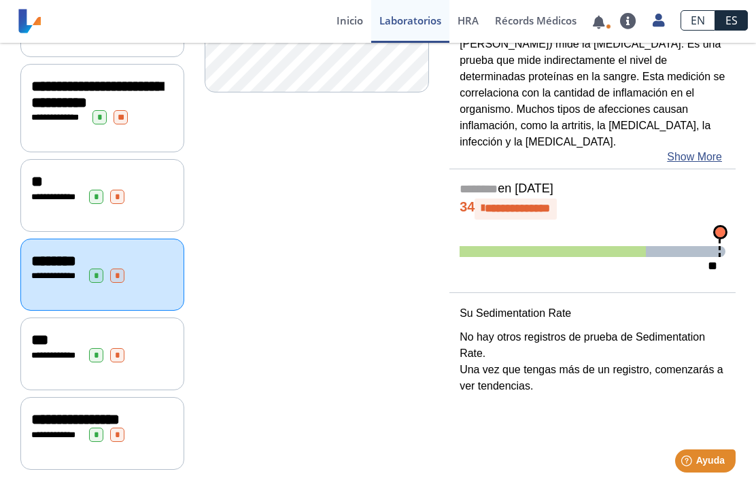
scroll to position [241, 0]
click at [52, 192] on span "**********" at bounding box center [56, 196] width 37 height 9
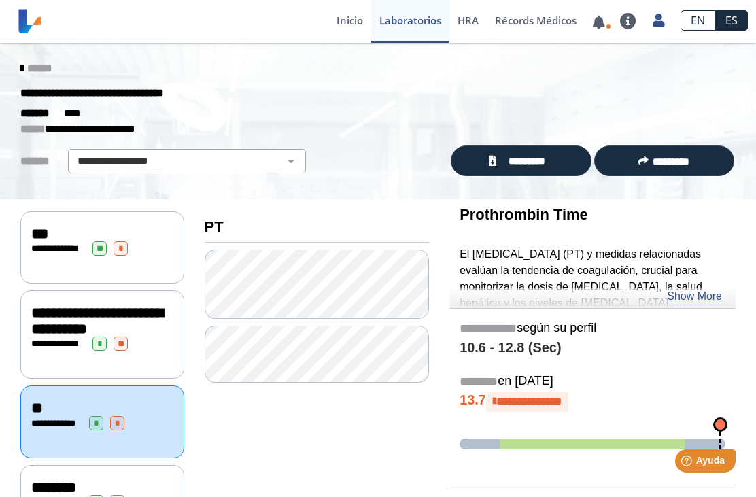
click at [711, 290] on link "Show More" at bounding box center [694, 296] width 55 height 16
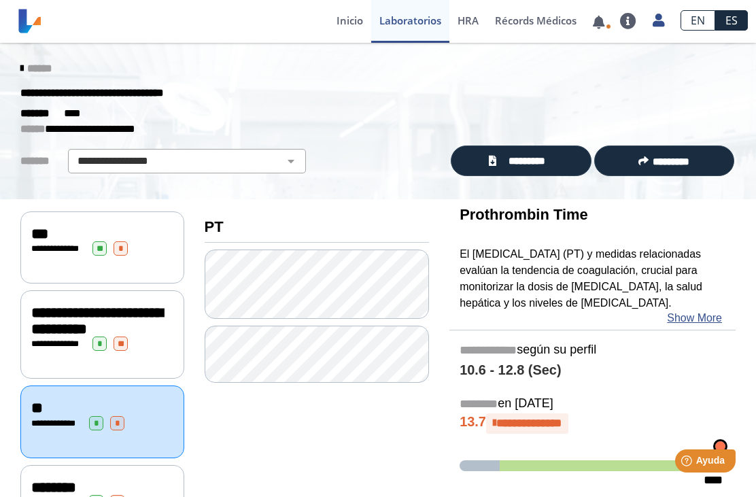
click at [48, 337] on span "**********" at bounding box center [96, 320] width 131 height 31
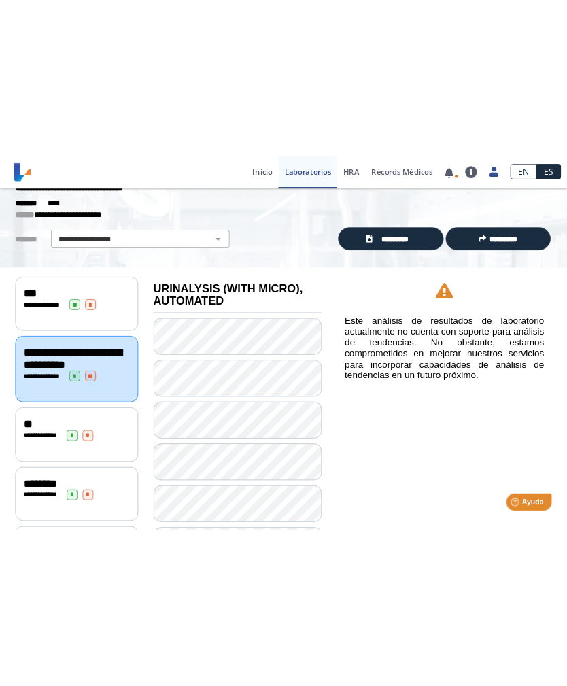
scroll to position [47, 0]
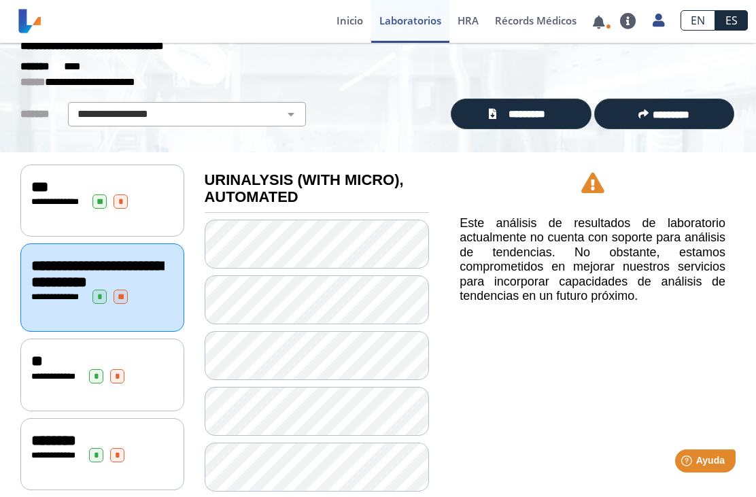
click at [60, 200] on span "**********" at bounding box center [59, 201] width 37 height 9
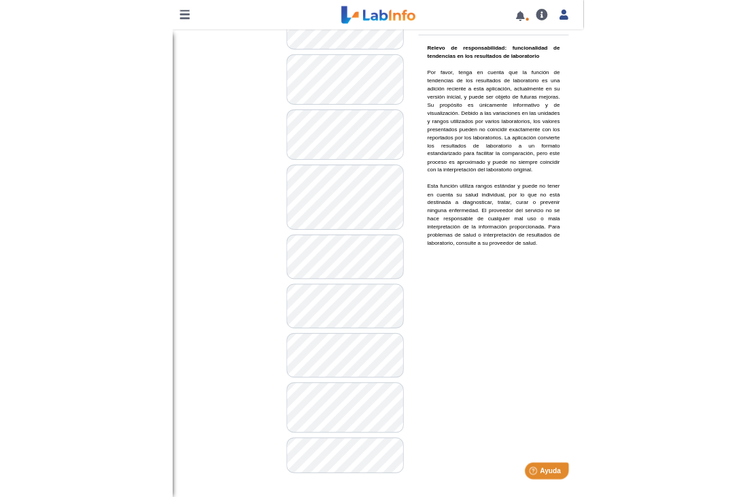
scroll to position [913, 0]
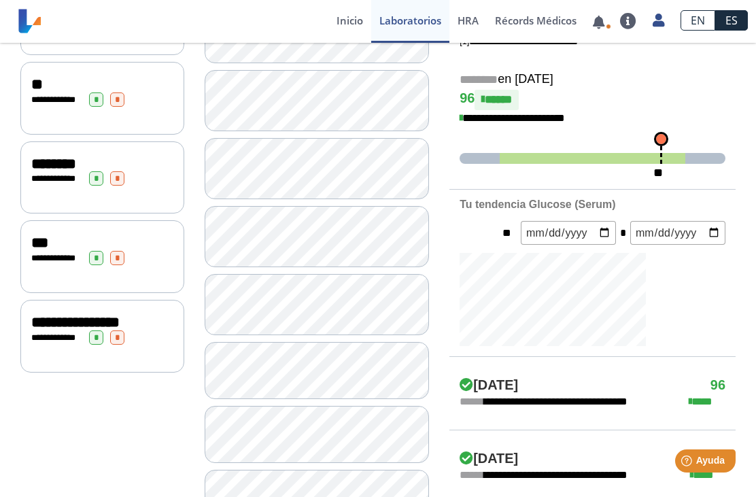
click at [53, 256] on span "**********" at bounding box center [56, 258] width 37 height 9
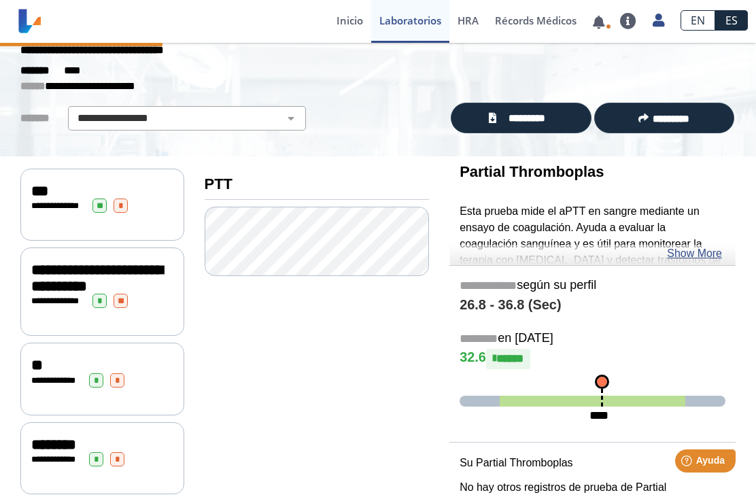
scroll to position [38, 0]
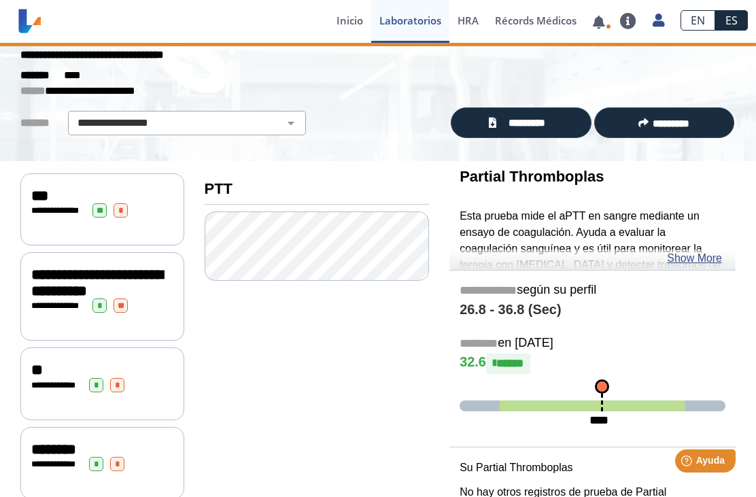
click at [701, 256] on link "Show More" at bounding box center [694, 258] width 55 height 16
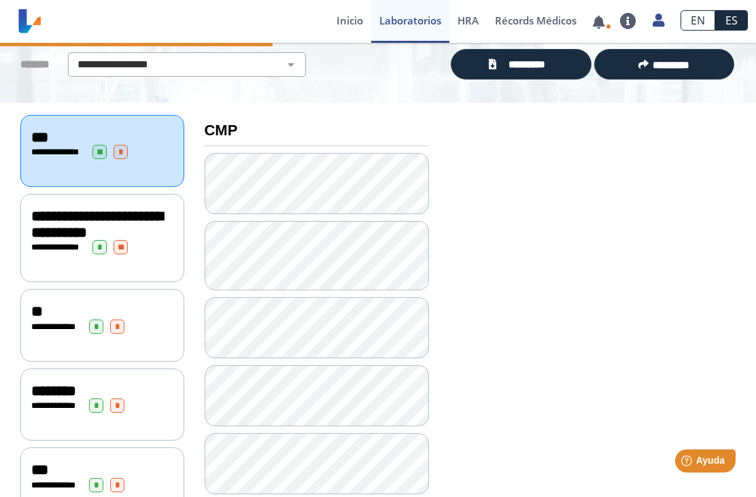
scroll to position [94, 0]
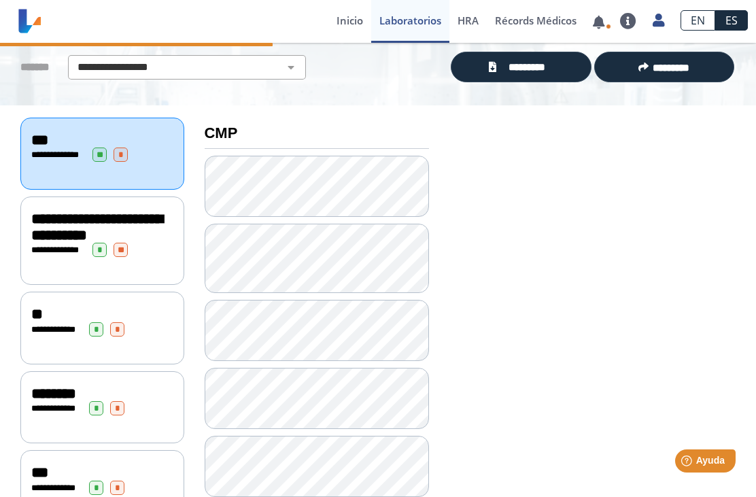
click at [79, 224] on span "**********" at bounding box center [96, 227] width 131 height 31
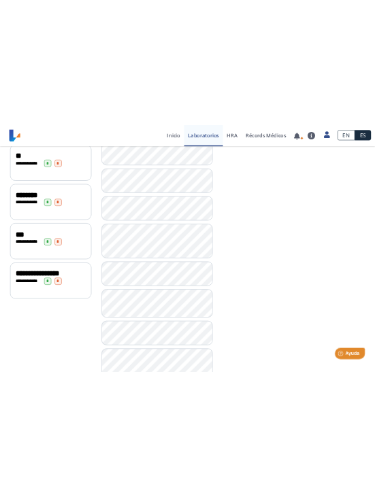
scroll to position [346, 0]
